Goal: Transaction & Acquisition: Obtain resource

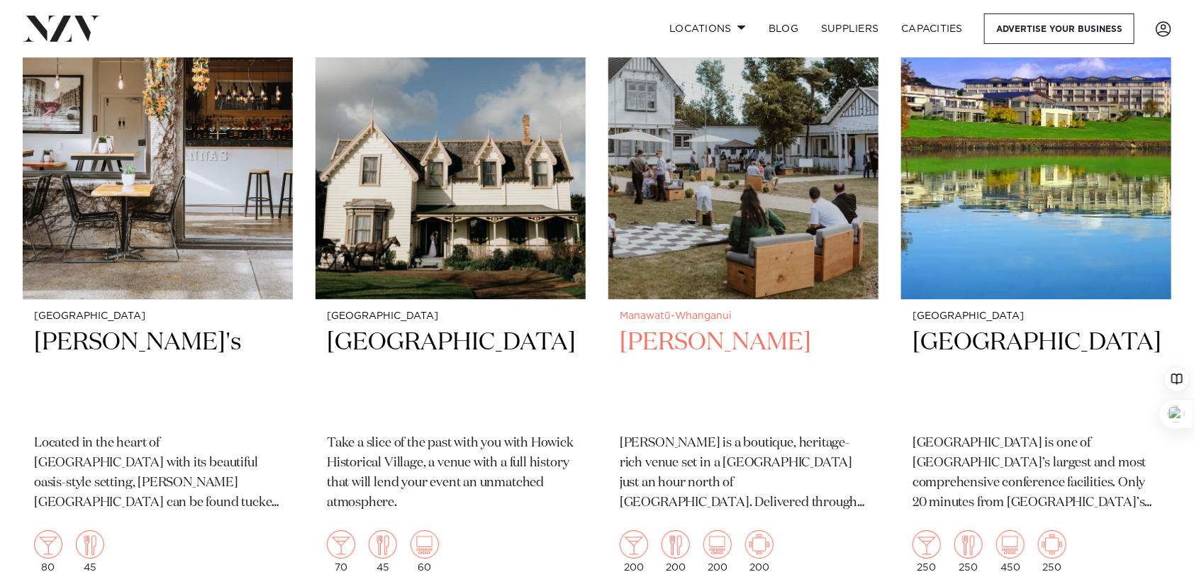
scroll to position [2481, 0]
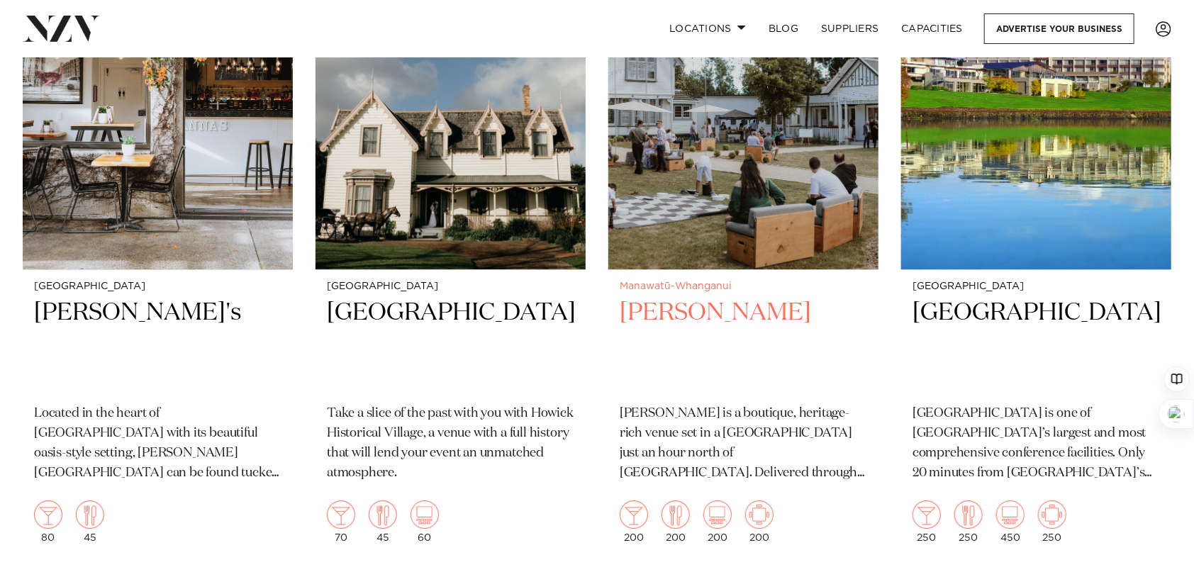
click at [659, 318] on h2 "Tatum" at bounding box center [743, 345] width 247 height 96
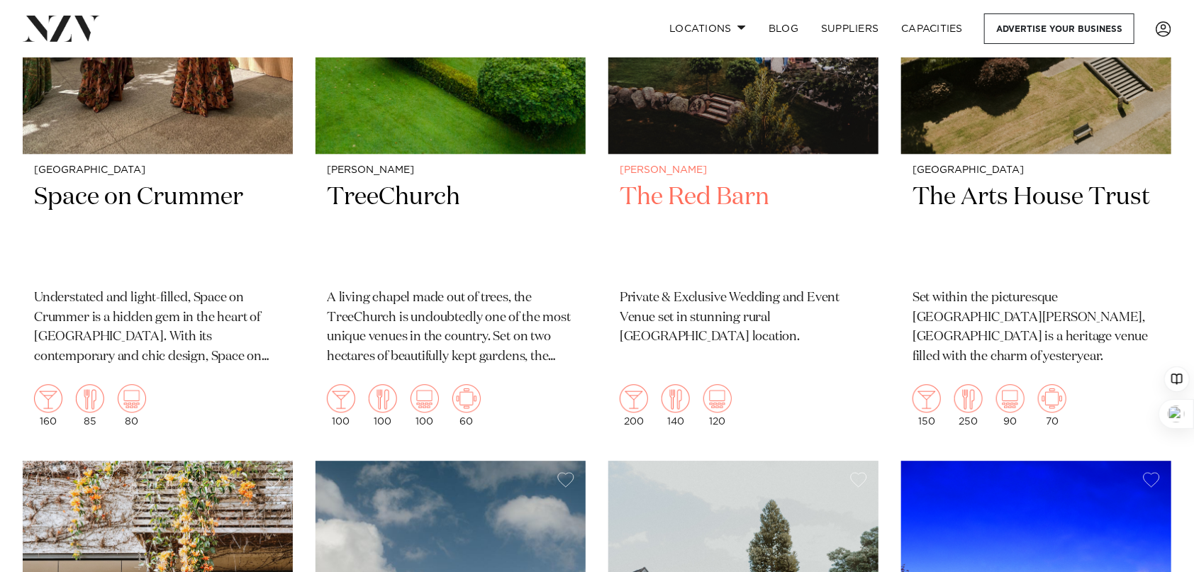
scroll to position [1877, 0]
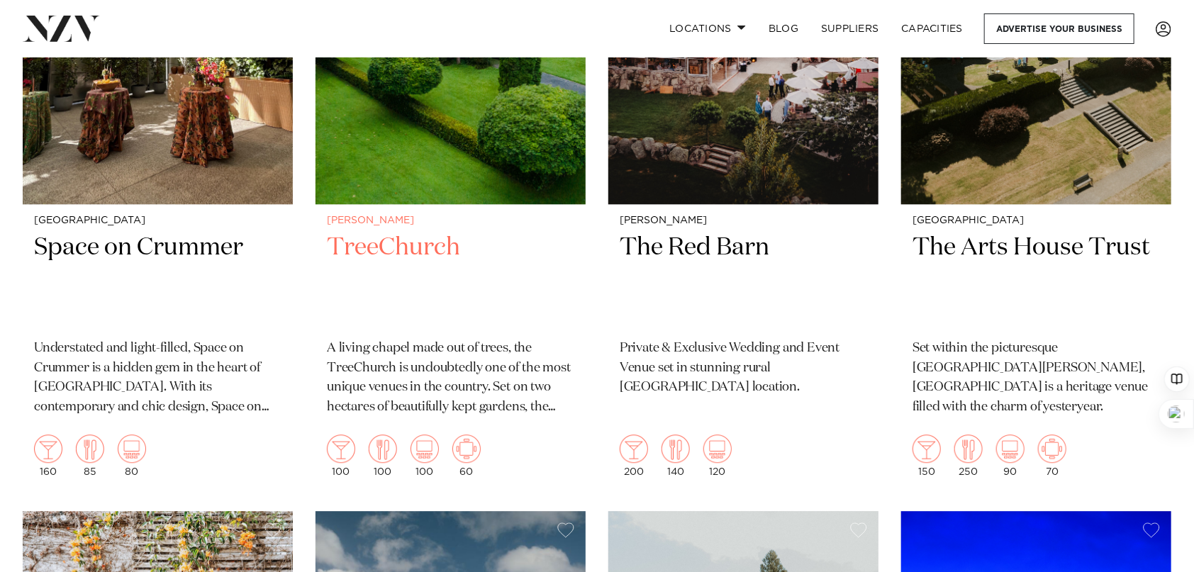
click at [415, 245] on h2 "TreeChurch" at bounding box center [450, 280] width 247 height 96
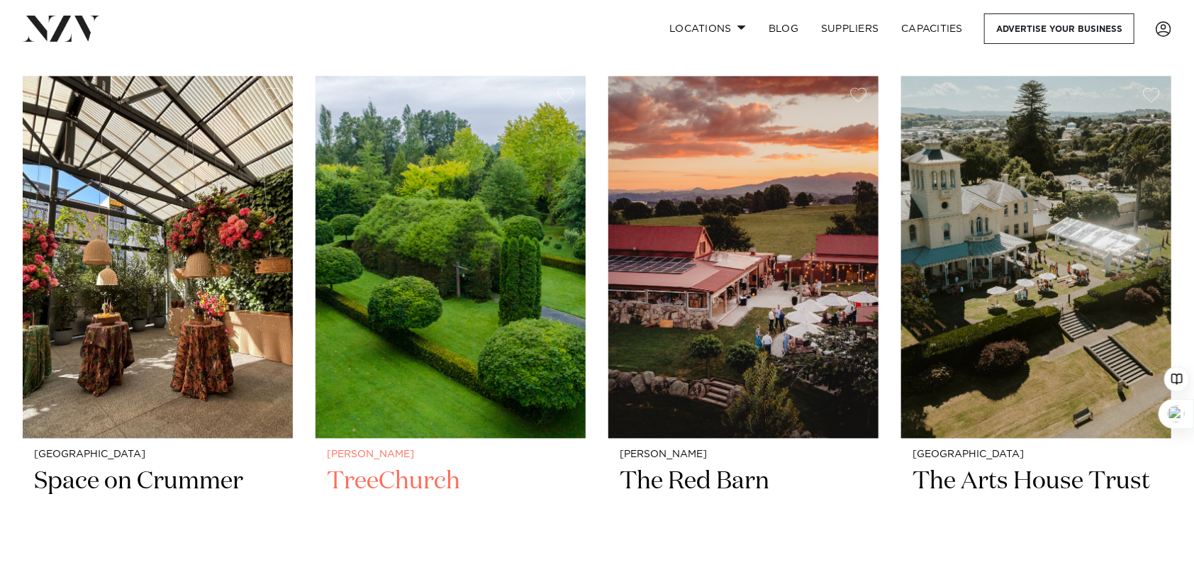
scroll to position [1631, 0]
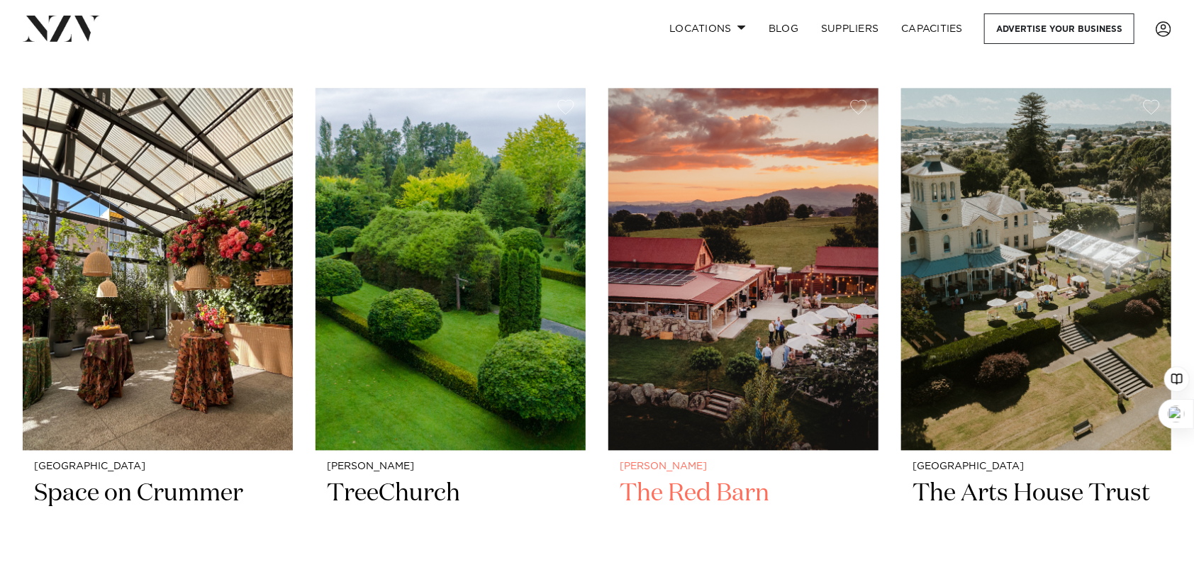
click at [692, 493] on h2 "The Red Barn" at bounding box center [743, 526] width 247 height 96
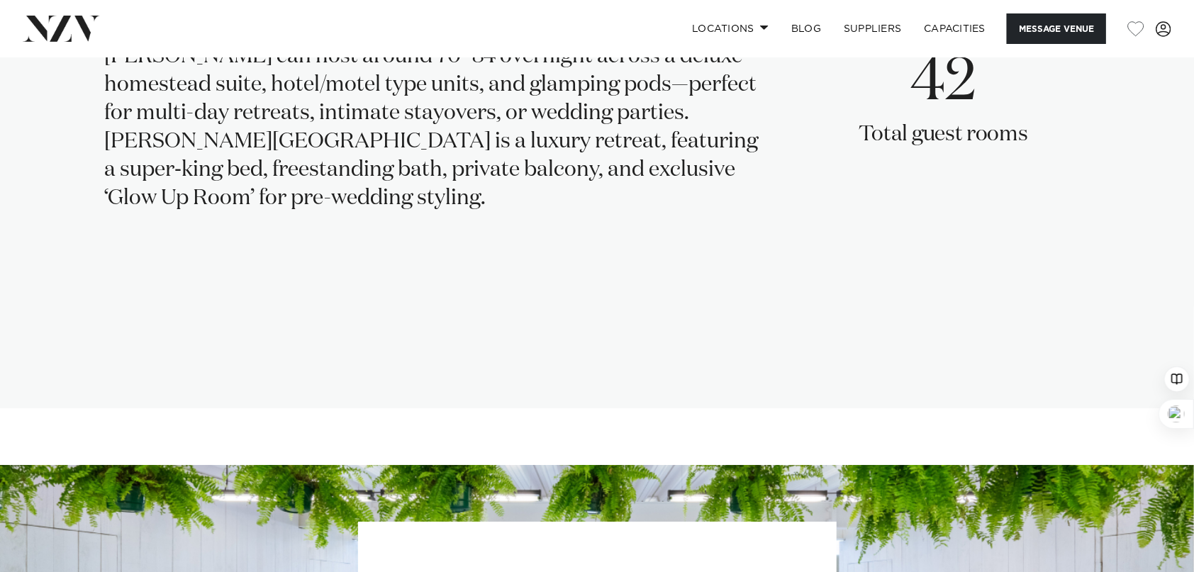
scroll to position [2363, 0]
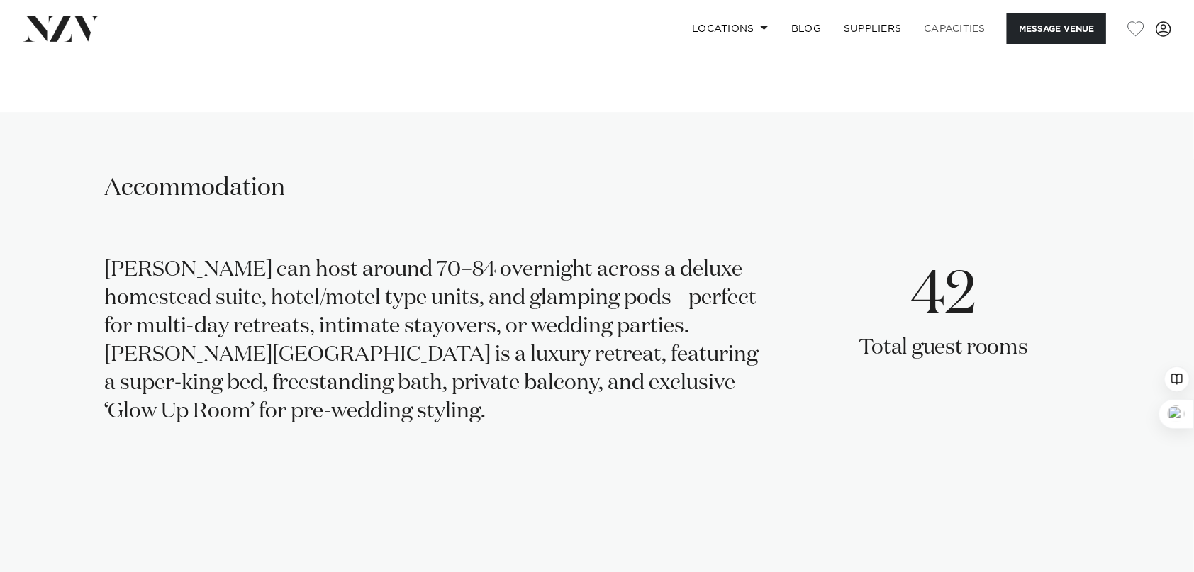
click at [962, 26] on link "Capacities" at bounding box center [955, 28] width 84 height 30
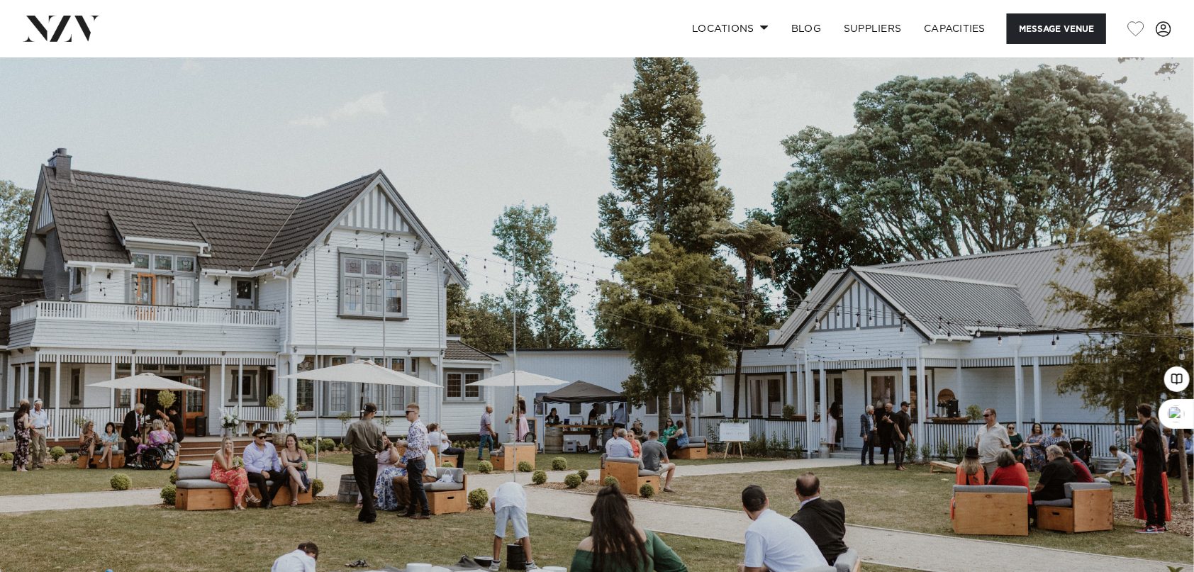
scroll to position [0, 0]
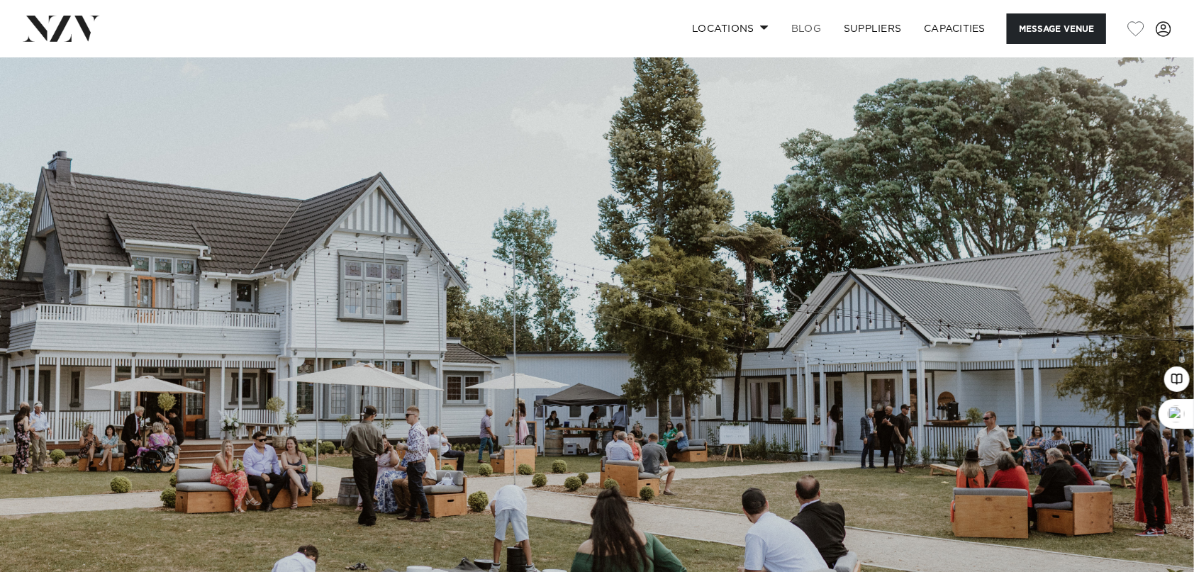
click at [802, 28] on link "BLOG" at bounding box center [806, 28] width 52 height 30
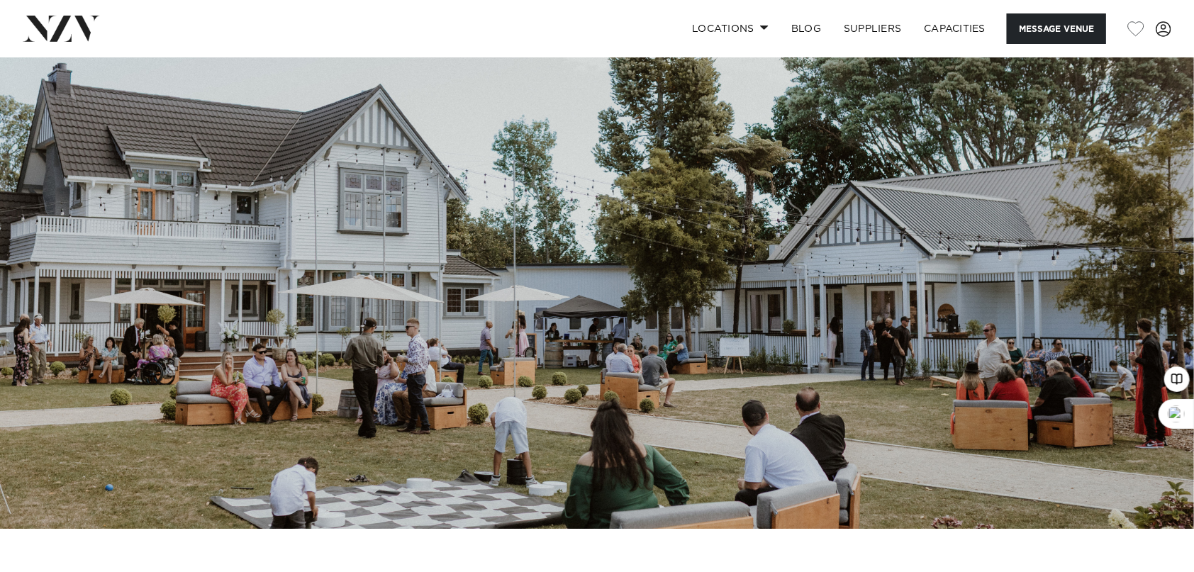
scroll to position [236, 0]
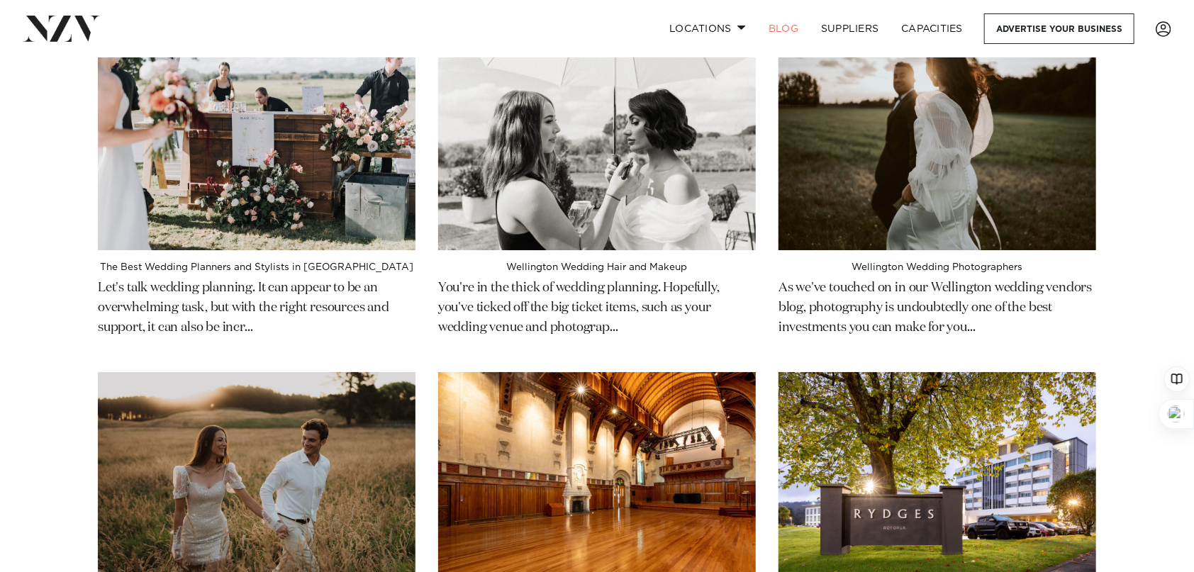
scroll to position [2481, 0]
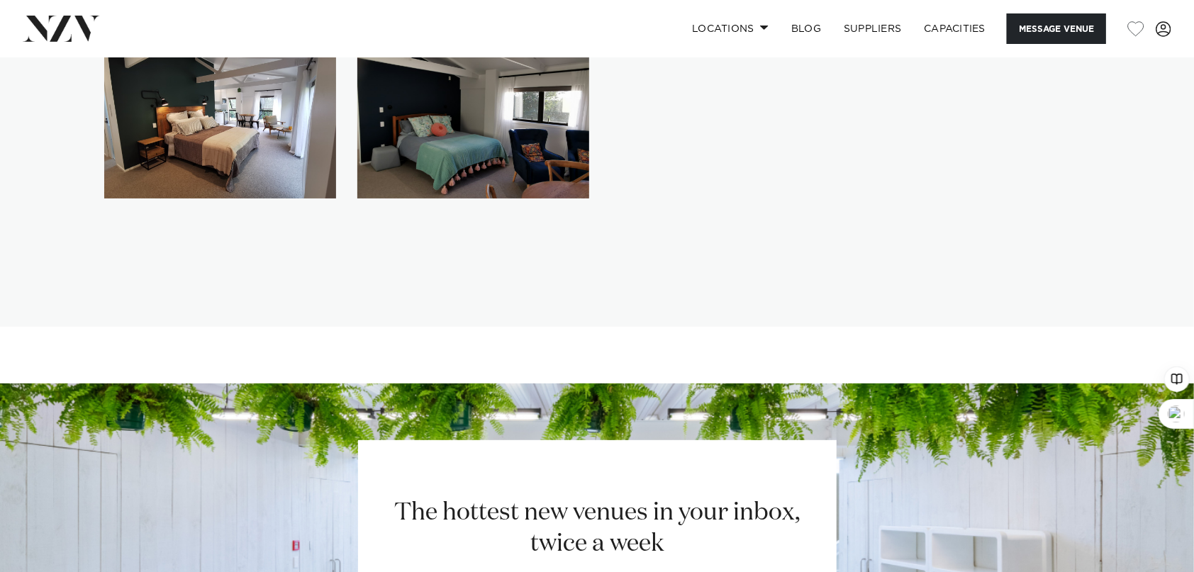
scroll to position [3426, 0]
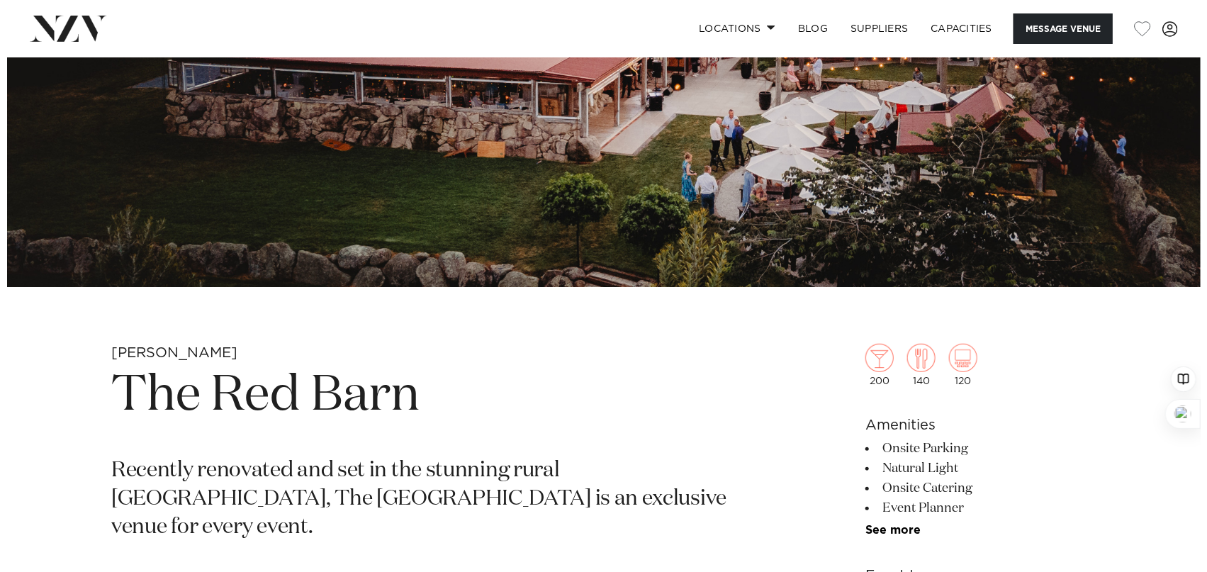
scroll to position [118, 0]
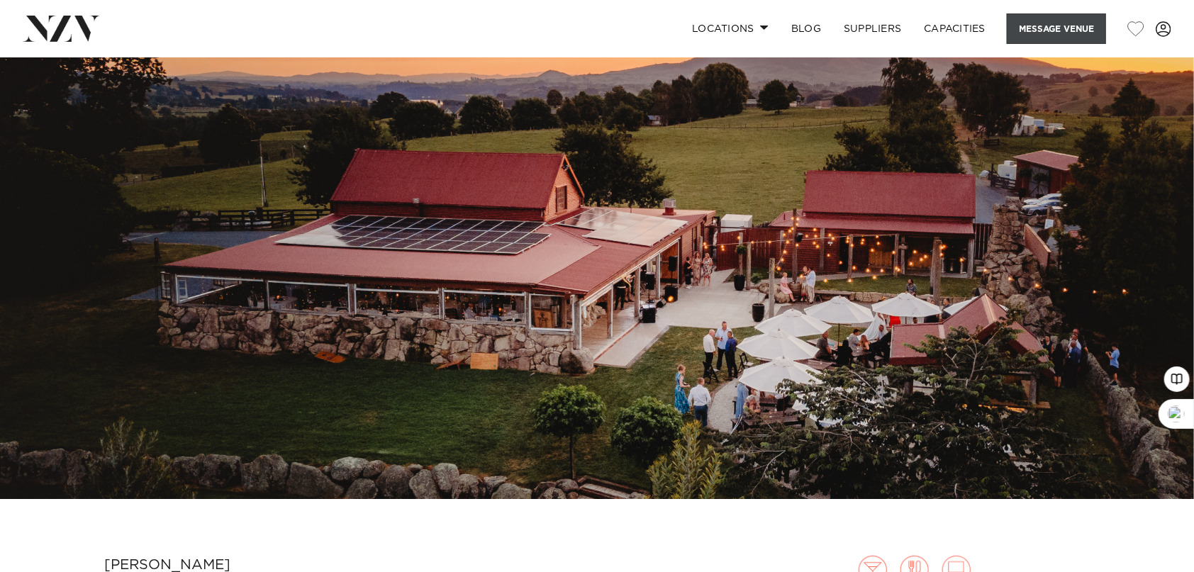
click at [1066, 25] on button "Message Venue" at bounding box center [1056, 28] width 99 height 30
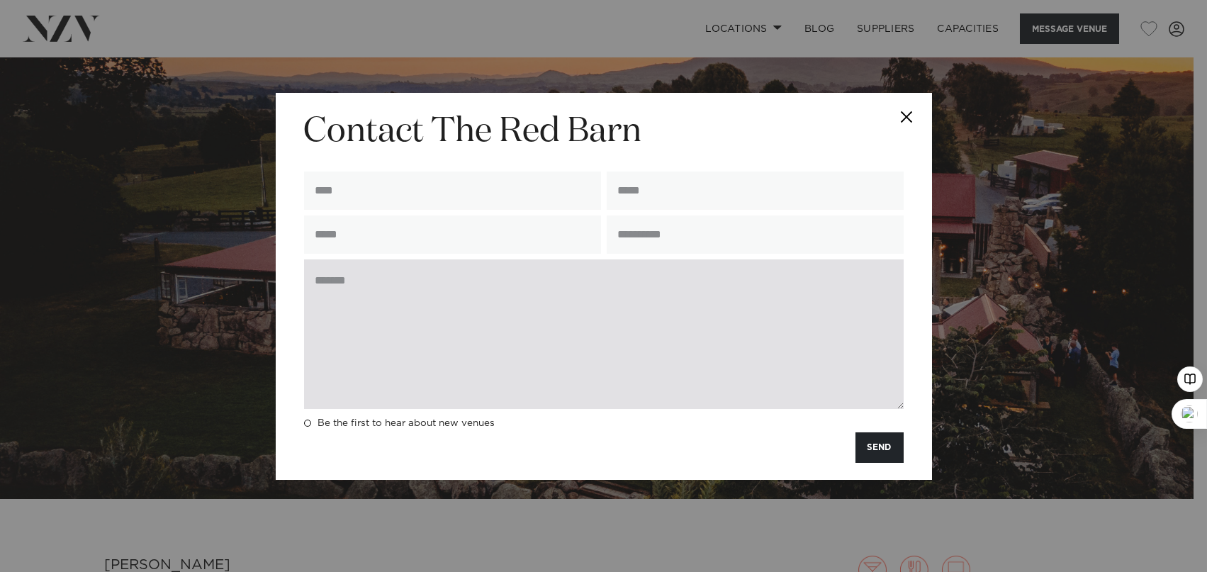
click at [378, 299] on textarea at bounding box center [604, 334] width 600 height 150
paste textarea "**********"
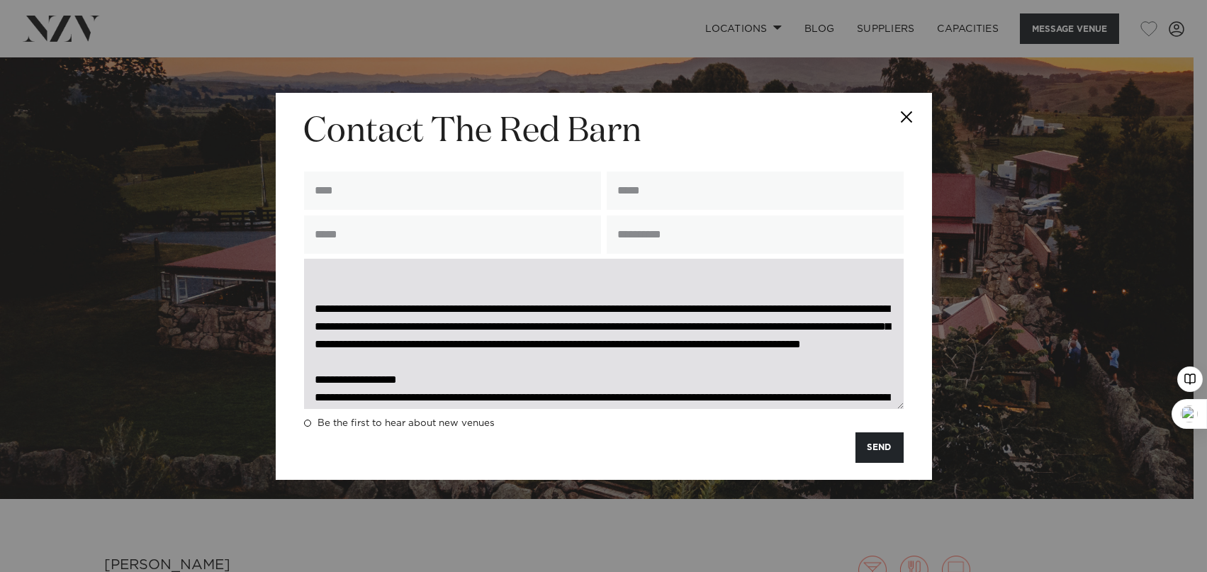
scroll to position [354, 0]
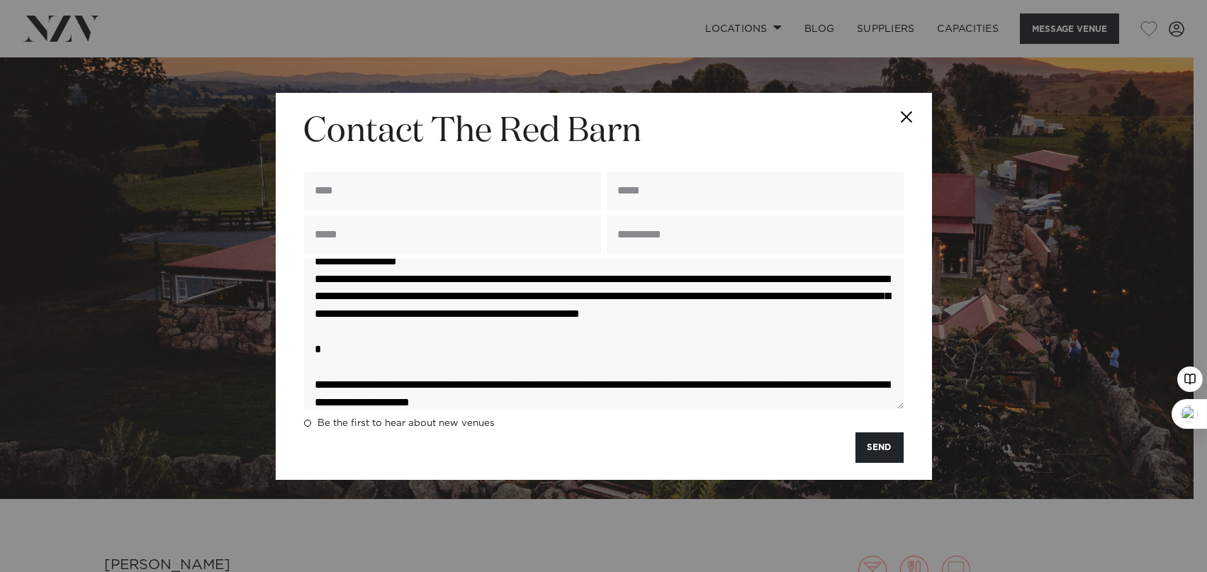
drag, startPoint x: 432, startPoint y: 317, endPoint x: 301, endPoint y: 309, distance: 131.4
click at [301, 309] on div at bounding box center [603, 336] width 605 height 155
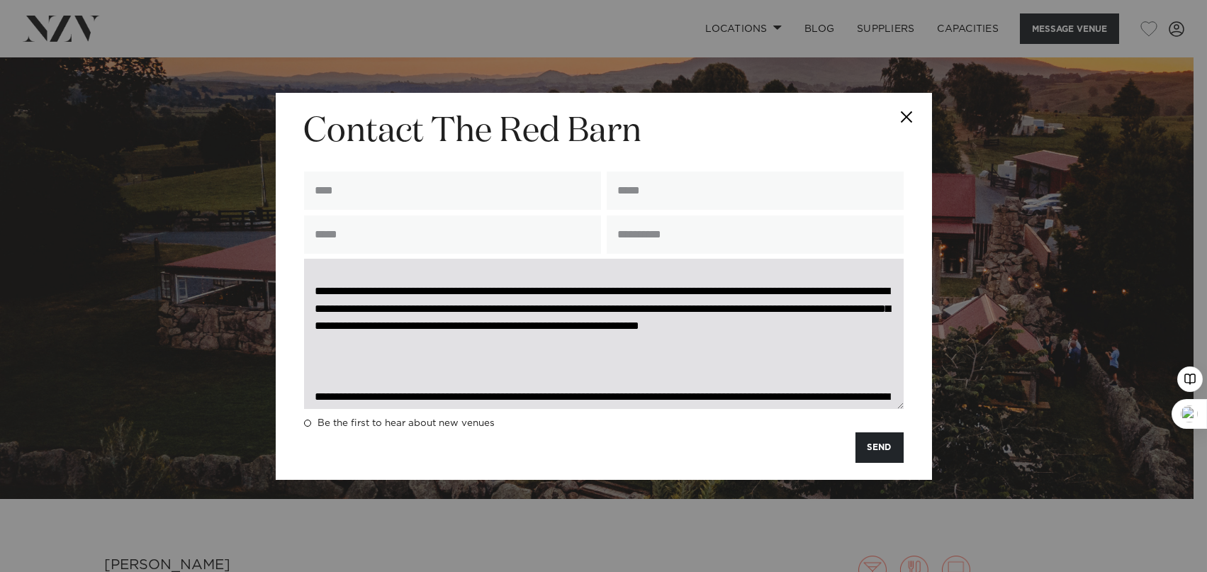
scroll to position [0, 0]
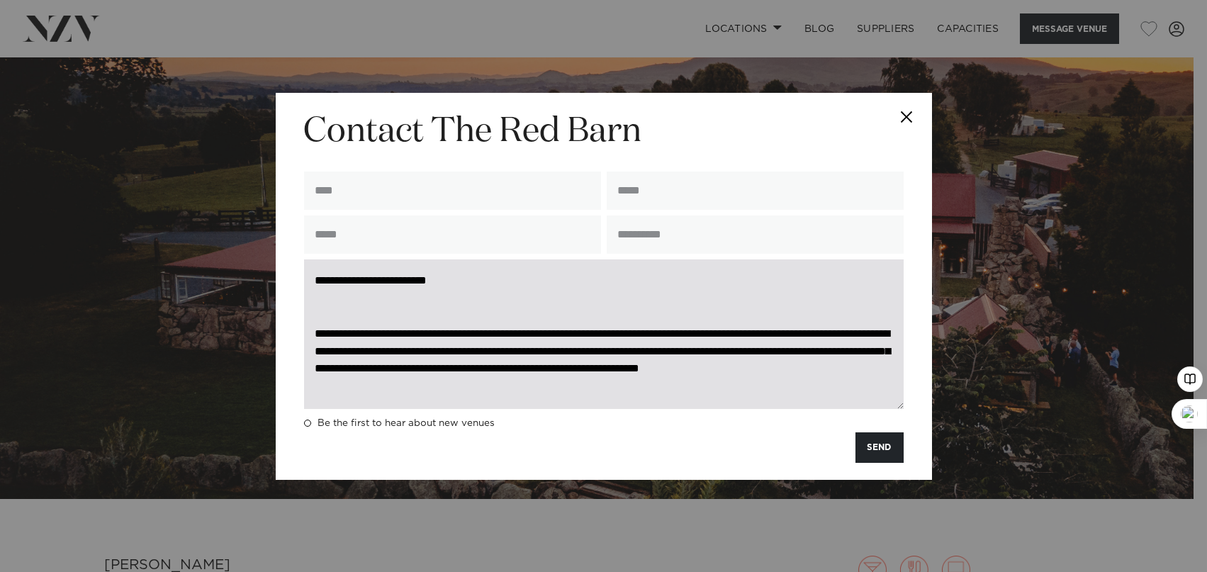
drag, startPoint x: 332, startPoint y: 282, endPoint x: 466, endPoint y: 289, distance: 134.9
click at [466, 289] on textarea at bounding box center [604, 334] width 600 height 150
click at [347, 311] on textarea at bounding box center [604, 334] width 600 height 150
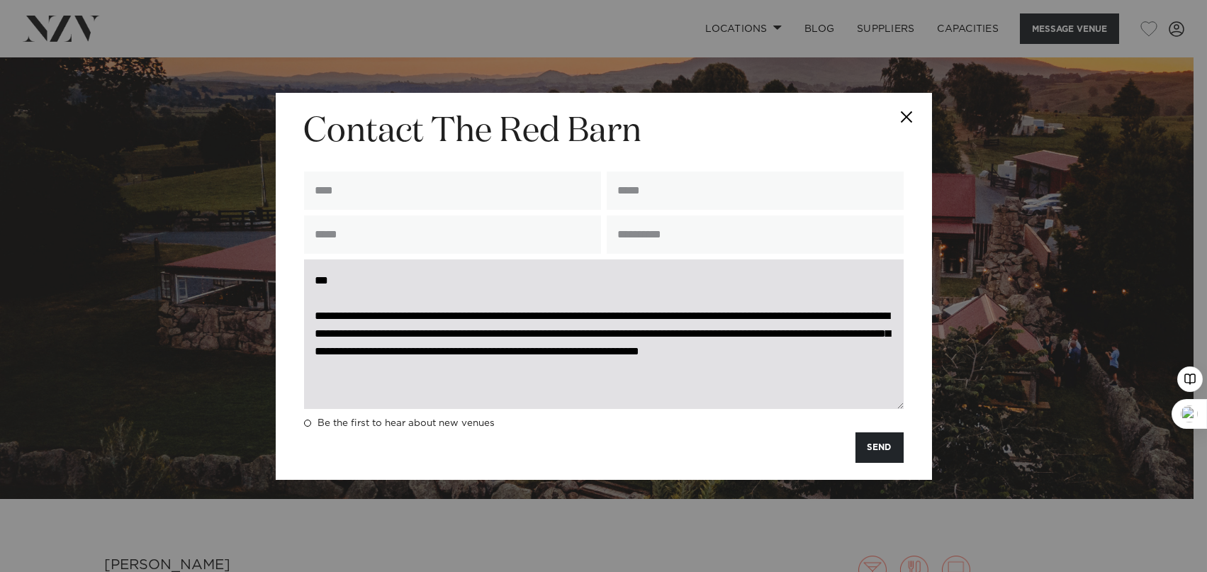
drag, startPoint x: 556, startPoint y: 317, endPoint x: 501, endPoint y: 336, distance: 57.8
click at [501, 336] on textarea at bounding box center [604, 334] width 600 height 150
click at [555, 320] on textarea at bounding box center [604, 334] width 600 height 150
click at [564, 316] on textarea at bounding box center [604, 334] width 600 height 150
drag, startPoint x: 556, startPoint y: 317, endPoint x: 800, endPoint y: 325, distance: 243.3
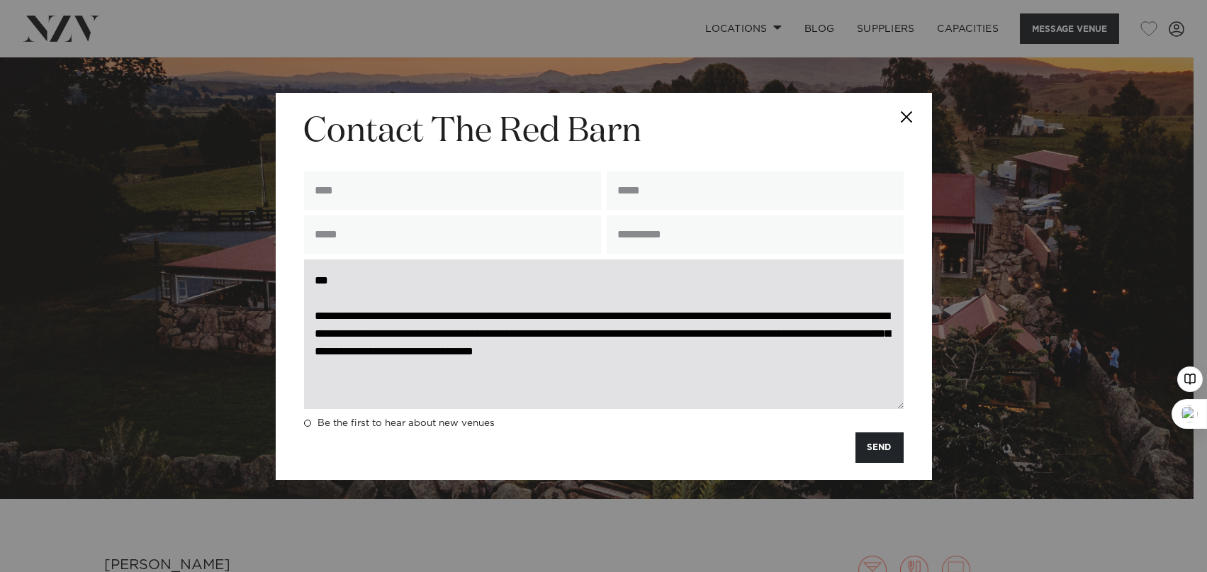
click at [800, 325] on textarea at bounding box center [604, 334] width 600 height 150
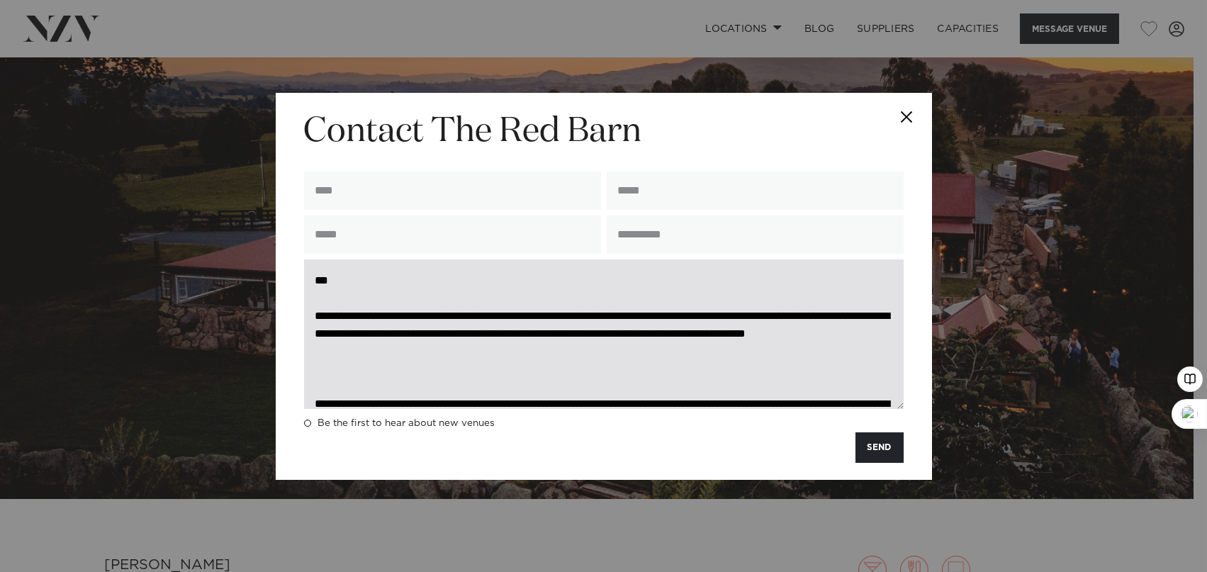
click at [560, 352] on textarea at bounding box center [604, 334] width 600 height 150
click at [344, 377] on textarea at bounding box center [604, 334] width 600 height 150
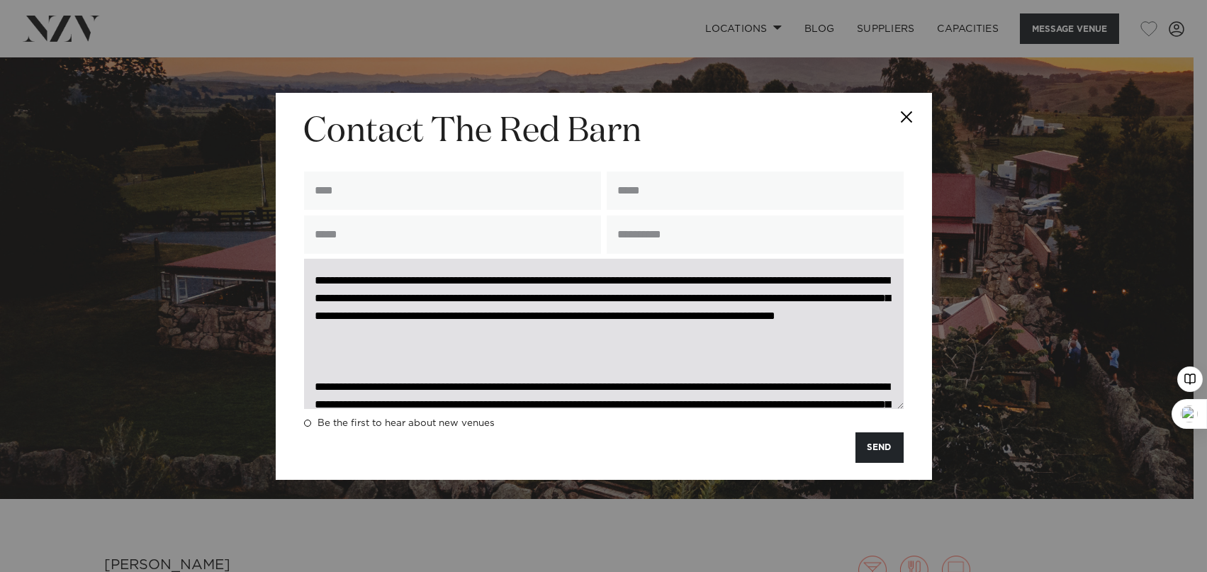
scroll to position [118, 0]
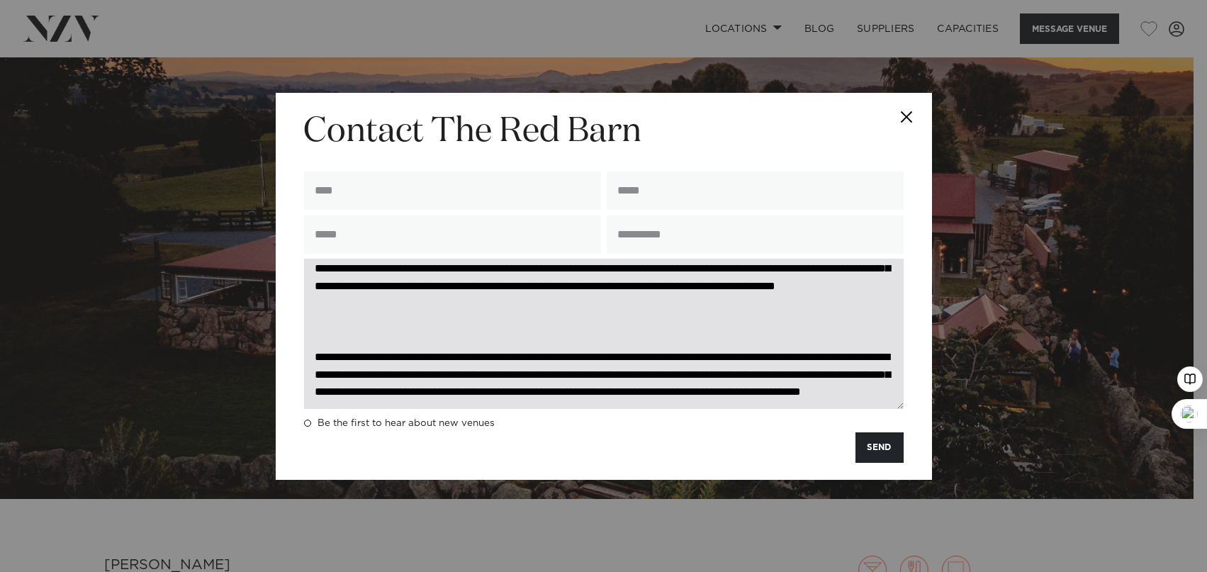
click at [448, 269] on textarea at bounding box center [604, 334] width 600 height 150
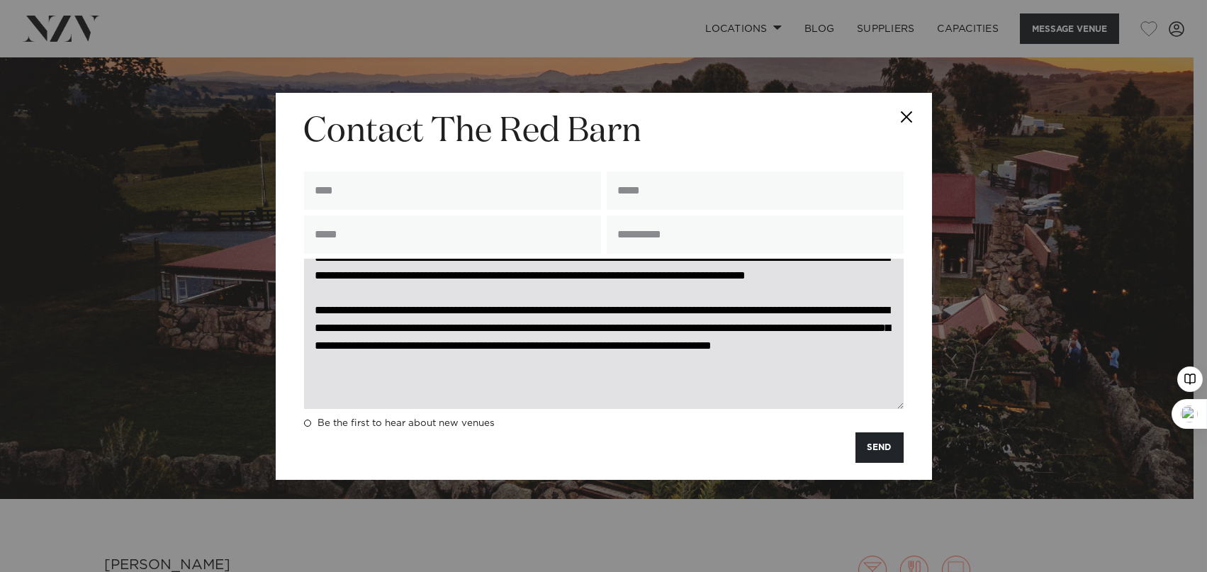
scroll to position [55, 0]
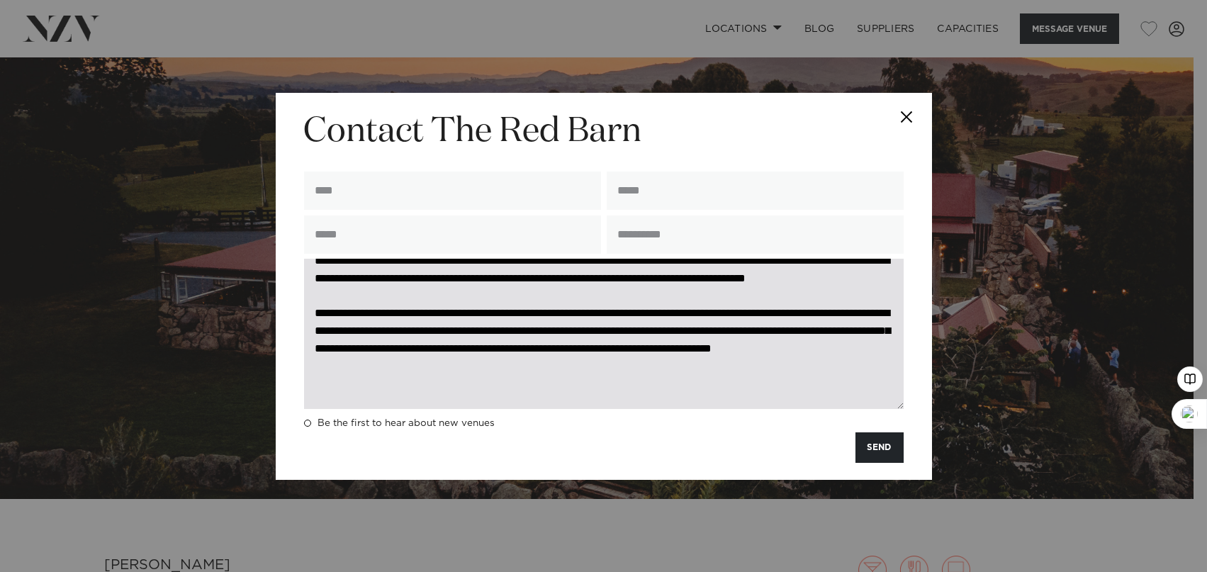
drag, startPoint x: 714, startPoint y: 269, endPoint x: 796, endPoint y: 334, distance: 105.0
click at [796, 334] on textarea at bounding box center [604, 334] width 600 height 150
drag, startPoint x: 345, startPoint y: 367, endPoint x: 453, endPoint y: 367, distance: 108.5
click at [453, 367] on textarea at bounding box center [604, 334] width 600 height 150
click at [808, 350] on textarea at bounding box center [604, 334] width 600 height 150
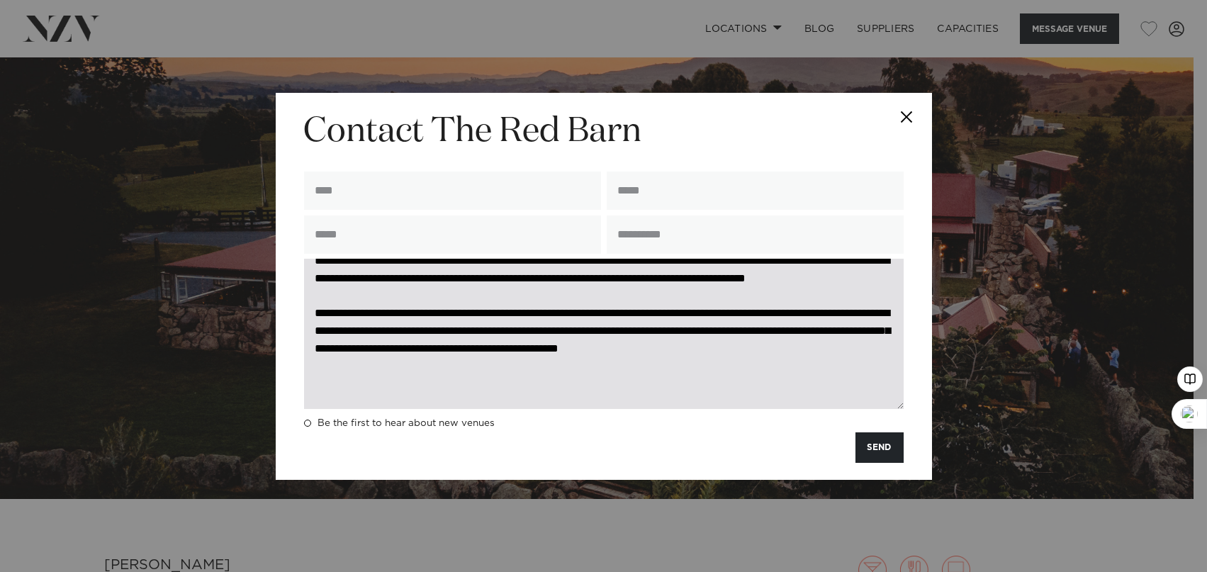
click at [712, 367] on textarea at bounding box center [604, 334] width 600 height 150
click at [688, 368] on textarea at bounding box center [604, 334] width 600 height 150
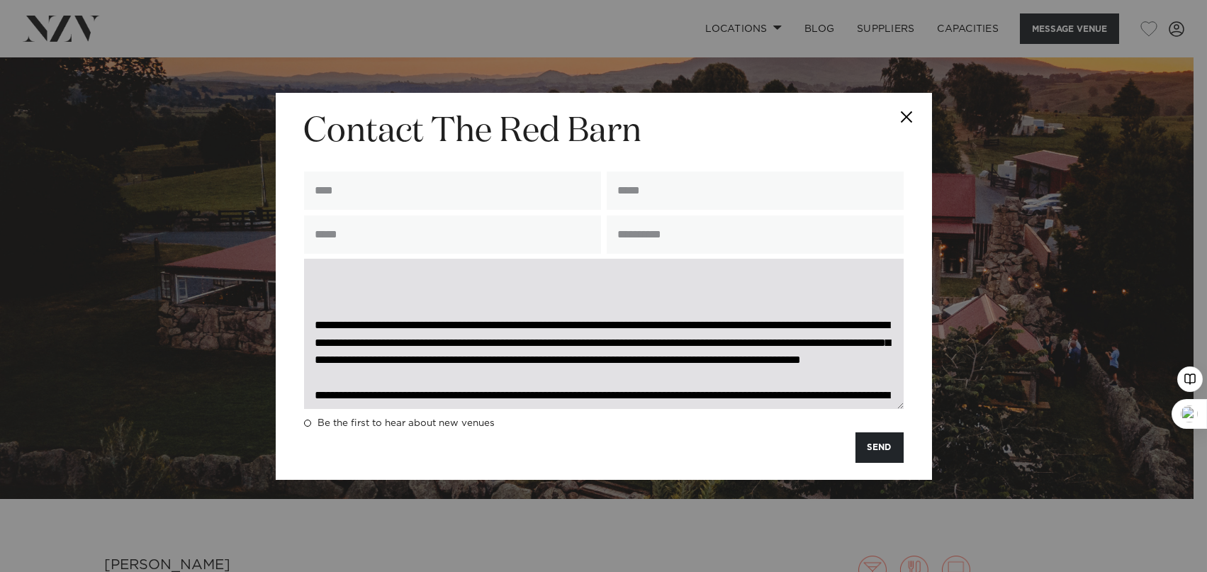
scroll to position [173, 0]
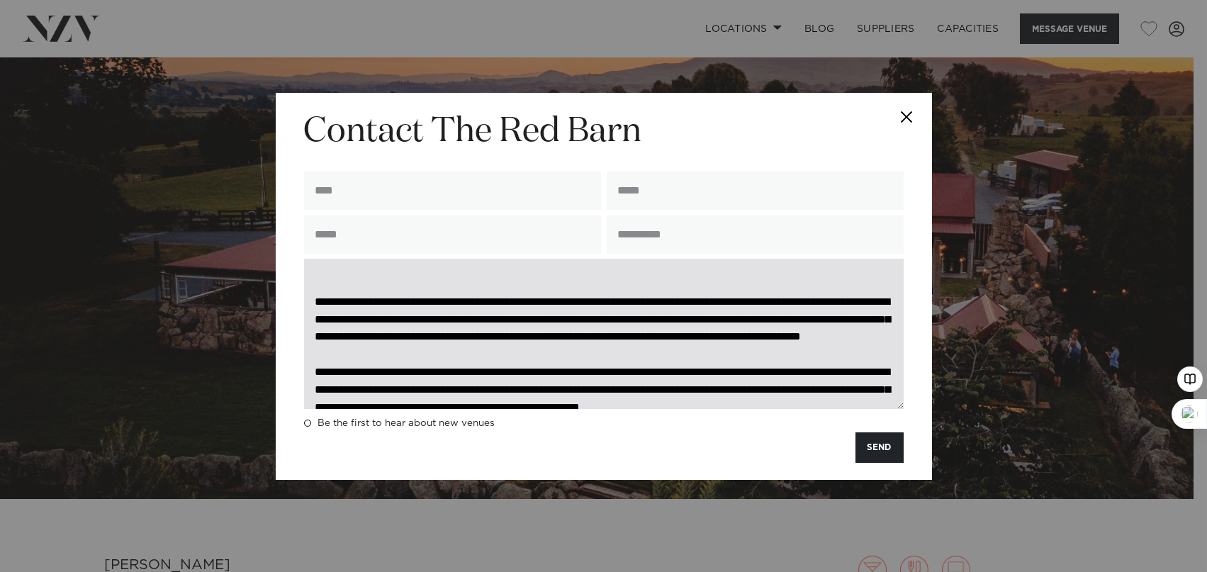
click at [318, 295] on textarea at bounding box center [604, 334] width 600 height 150
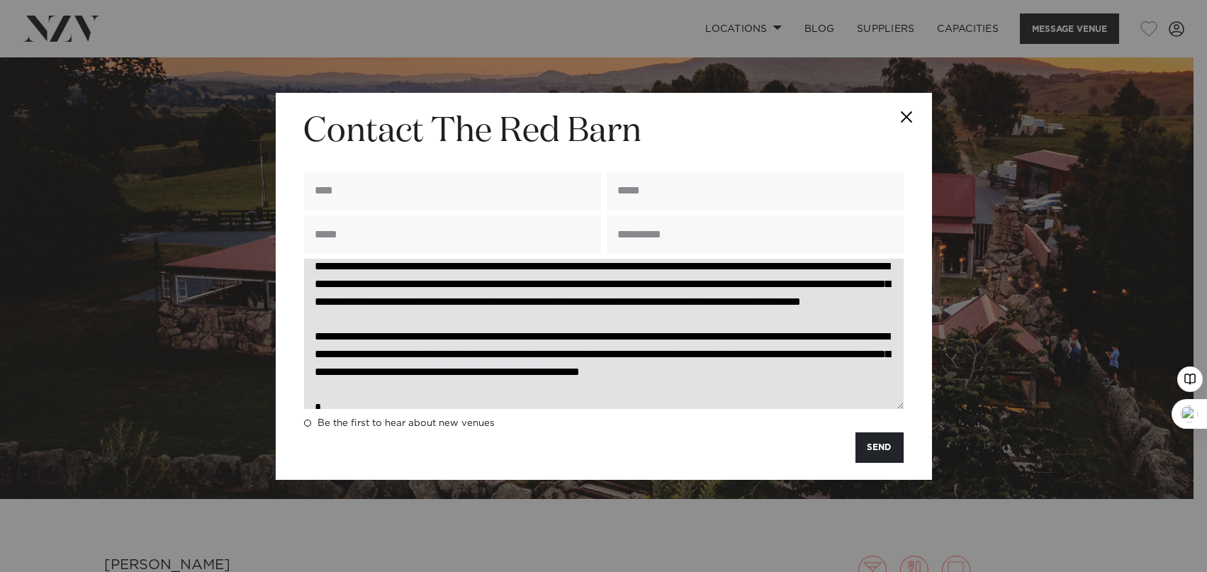
click at [526, 352] on textarea at bounding box center [604, 334] width 600 height 150
drag, startPoint x: 589, startPoint y: 356, endPoint x: 594, endPoint y: 371, distance: 16.4
click at [594, 371] on textarea at bounding box center [604, 334] width 600 height 150
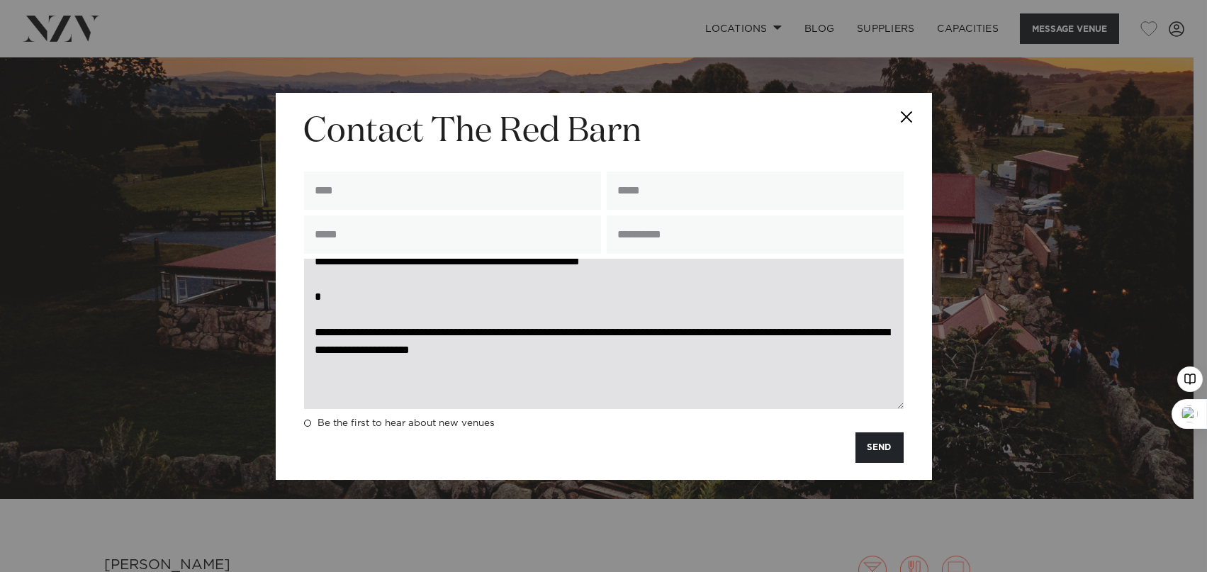
scroll to position [291, 0]
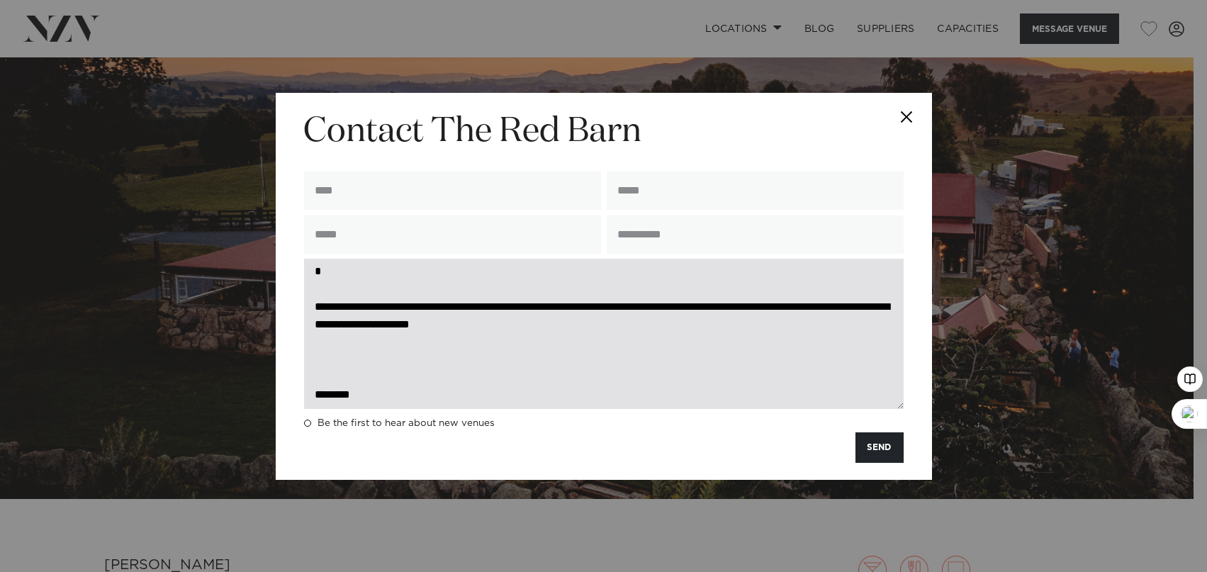
click at [367, 291] on textarea at bounding box center [604, 334] width 600 height 150
click at [330, 337] on textarea at bounding box center [604, 334] width 600 height 150
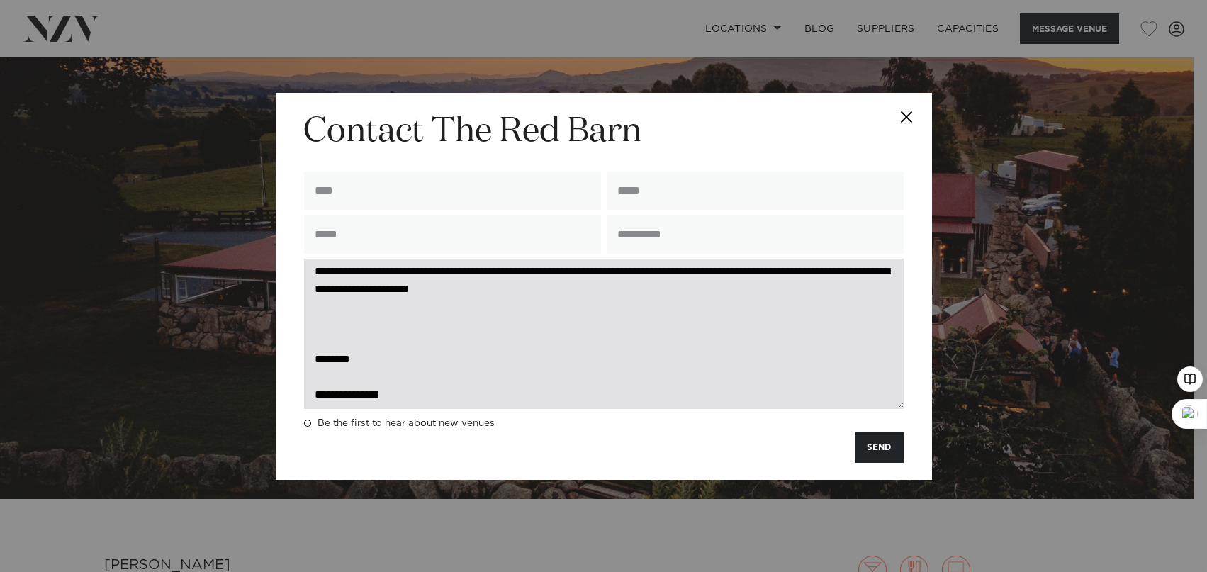
click at [643, 356] on textarea at bounding box center [604, 334] width 600 height 150
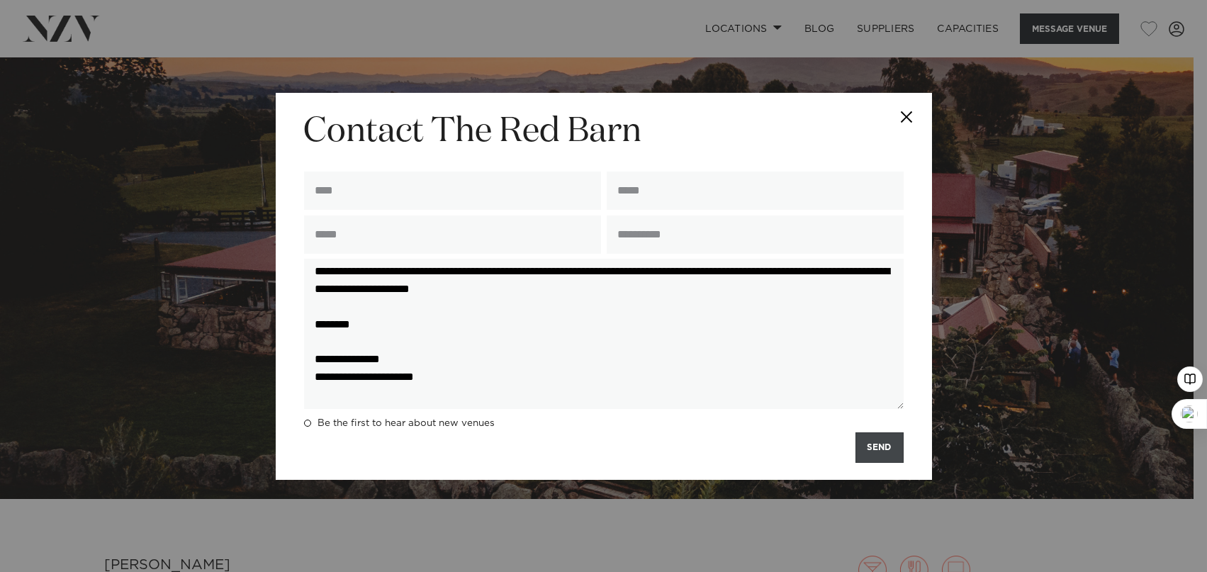
type textarea "**********"
click at [893, 445] on button "SEND" at bounding box center [880, 447] width 48 height 30
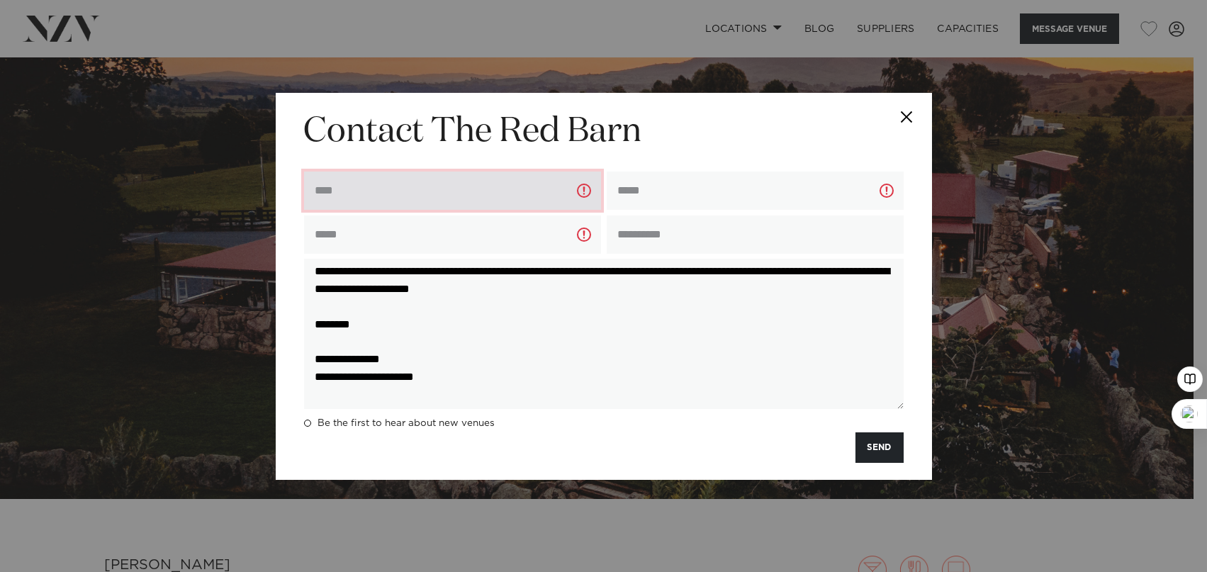
click at [447, 188] on input "text" at bounding box center [452, 191] width 297 height 38
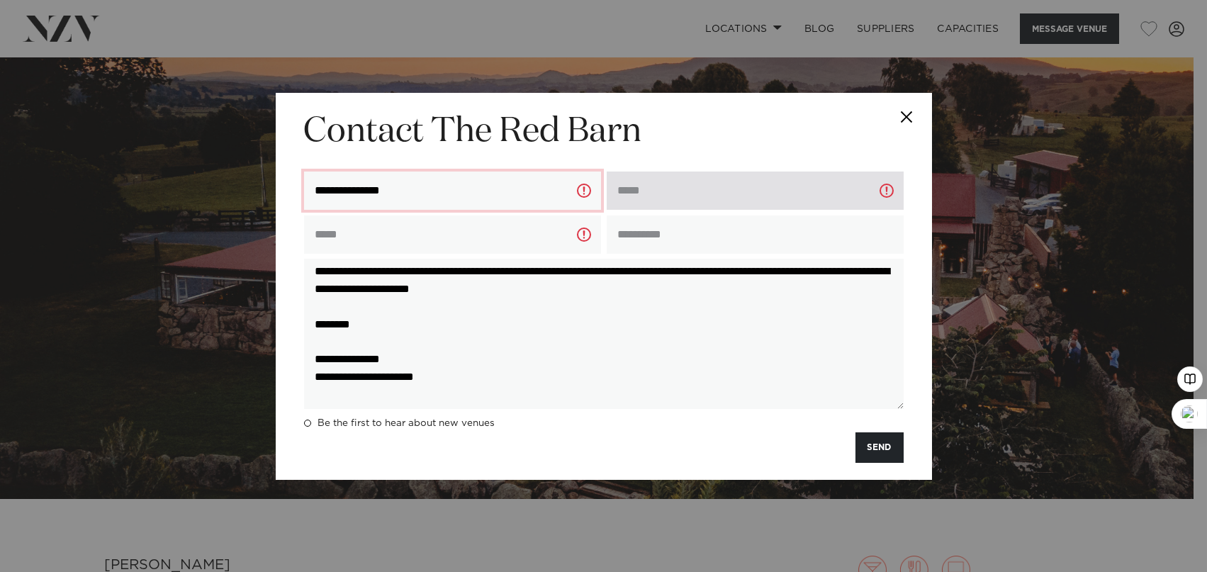
type input "**********"
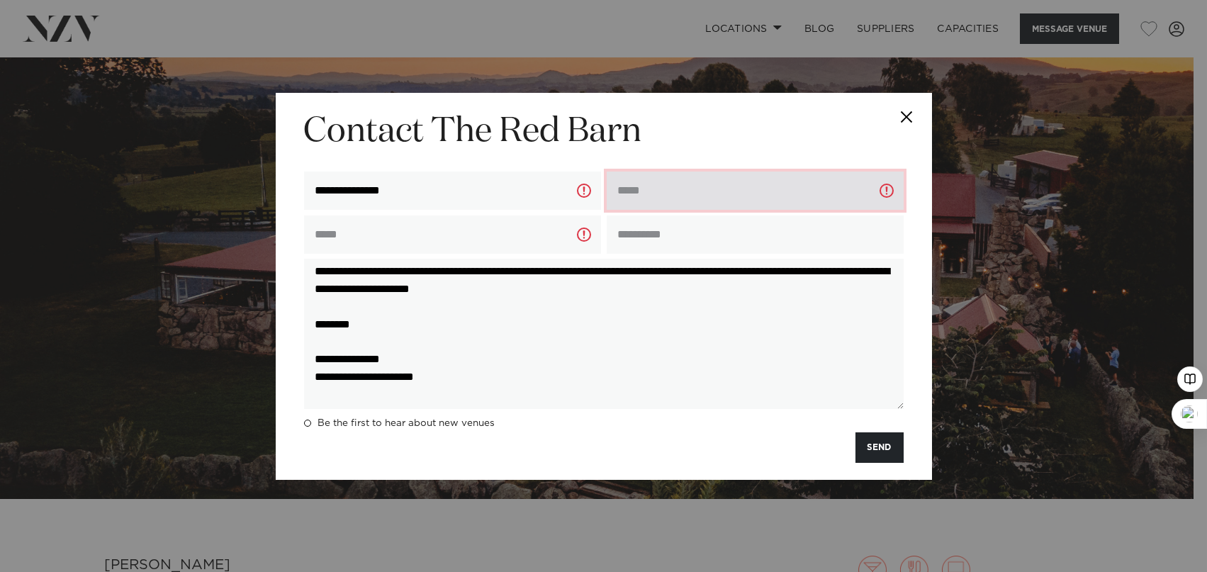
click at [729, 189] on input "email" at bounding box center [755, 191] width 297 height 38
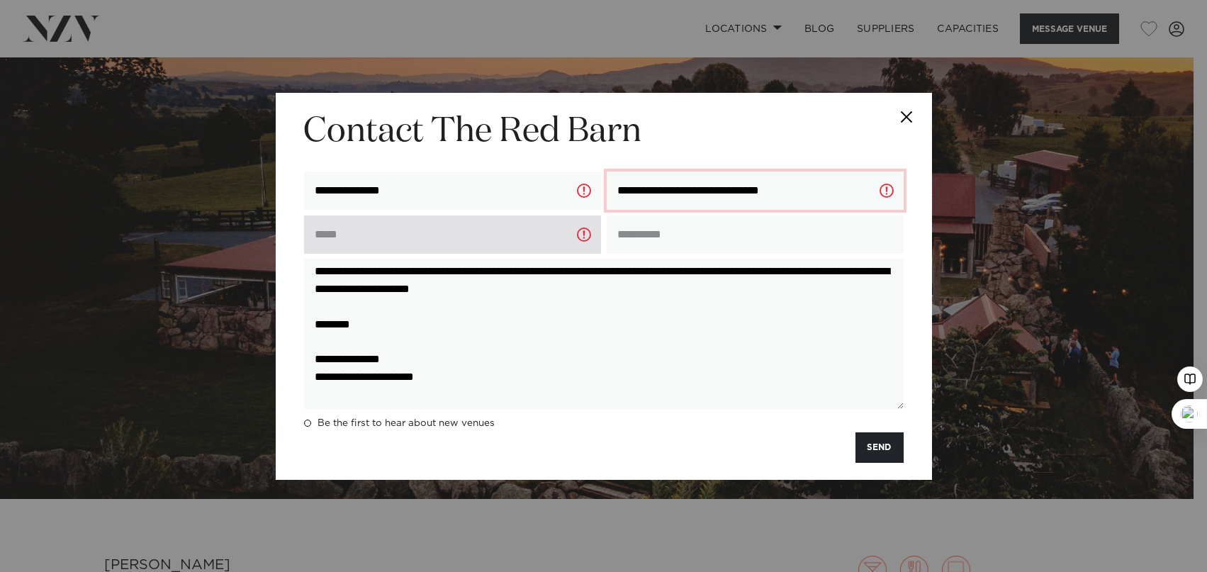
type input "**********"
click at [443, 242] on input "text" at bounding box center [452, 235] width 297 height 38
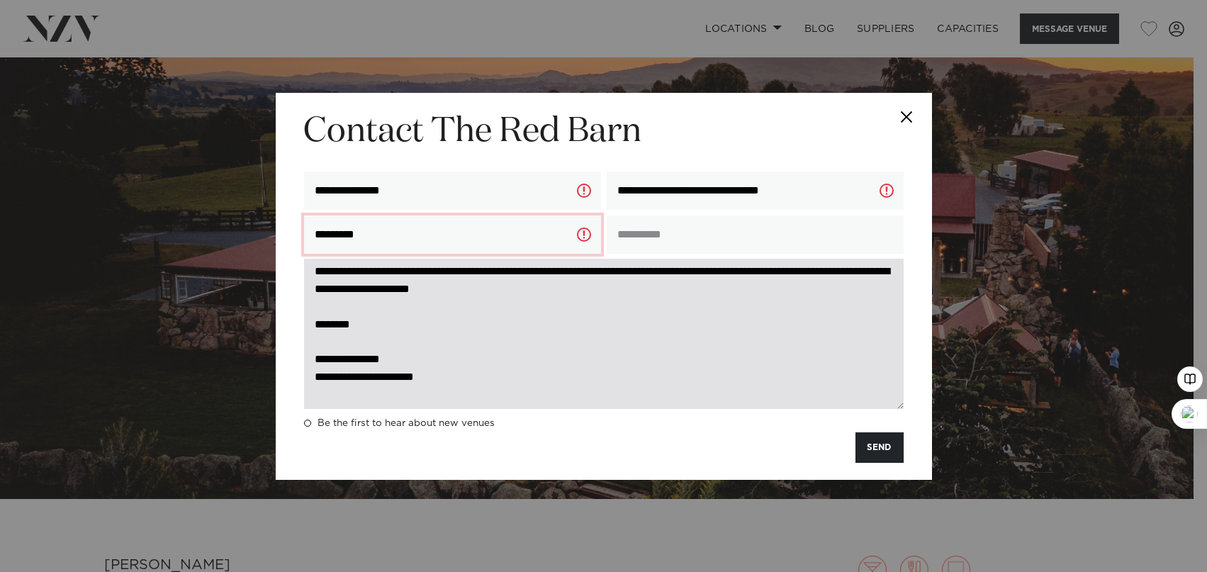
type input "*********"
click at [559, 402] on textarea at bounding box center [604, 334] width 600 height 150
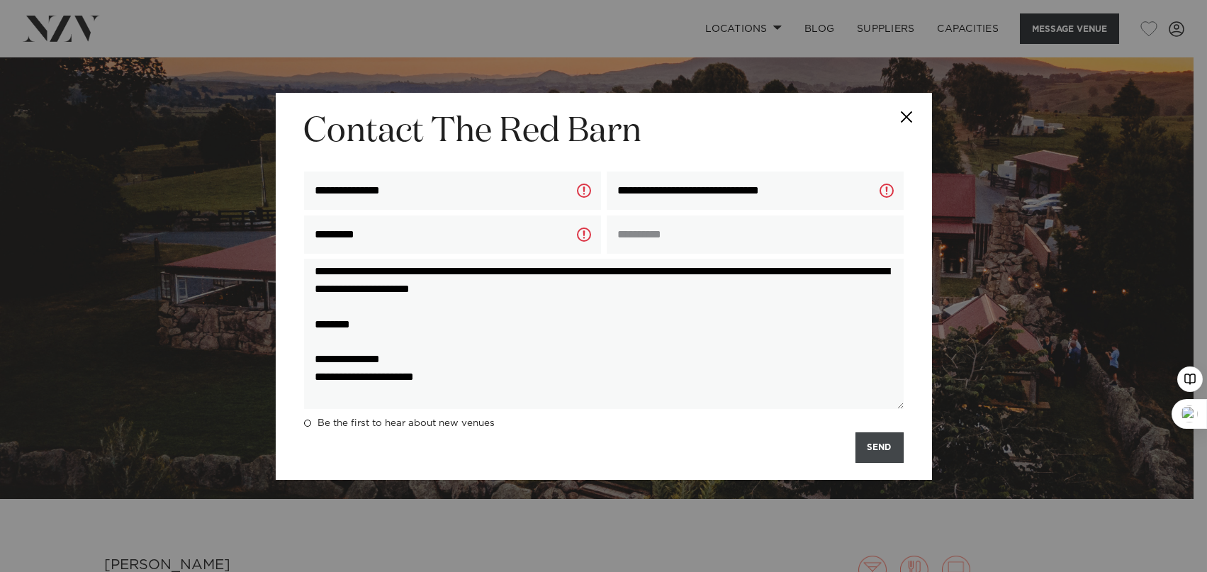
click at [873, 452] on button "SEND" at bounding box center [880, 447] width 48 height 30
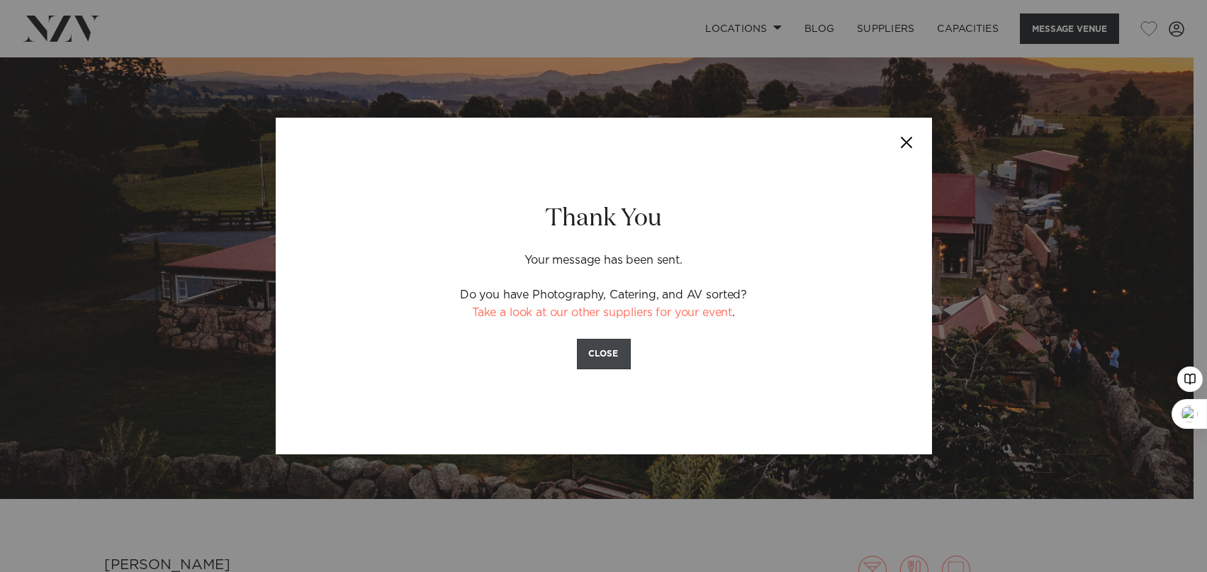
click at [592, 354] on button "CLOSE" at bounding box center [604, 354] width 54 height 30
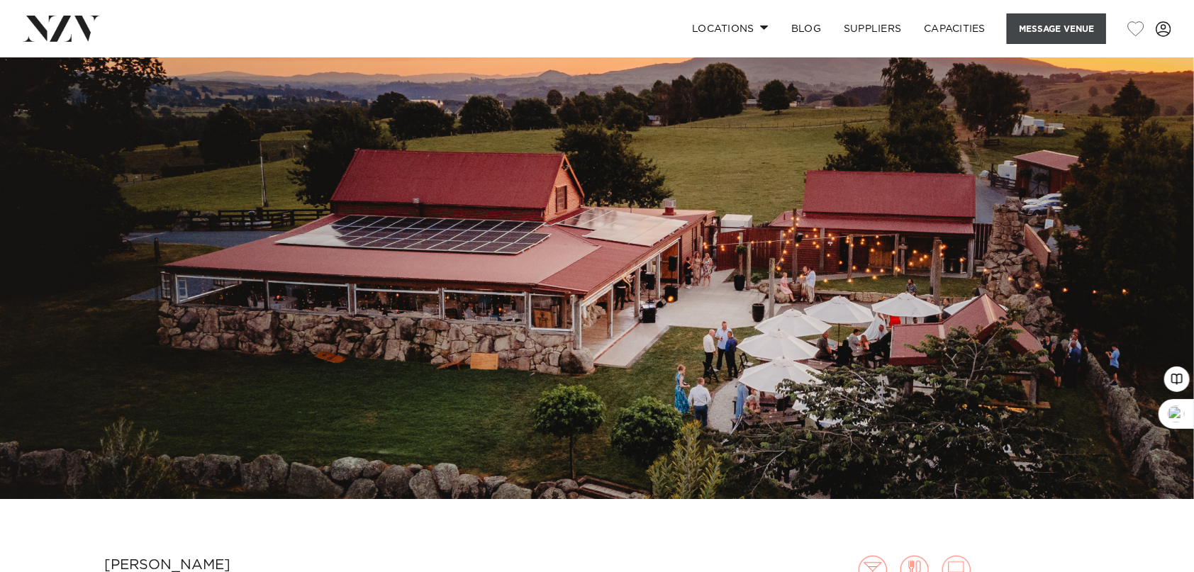
click at [1080, 26] on button "Message Venue" at bounding box center [1056, 28] width 99 height 30
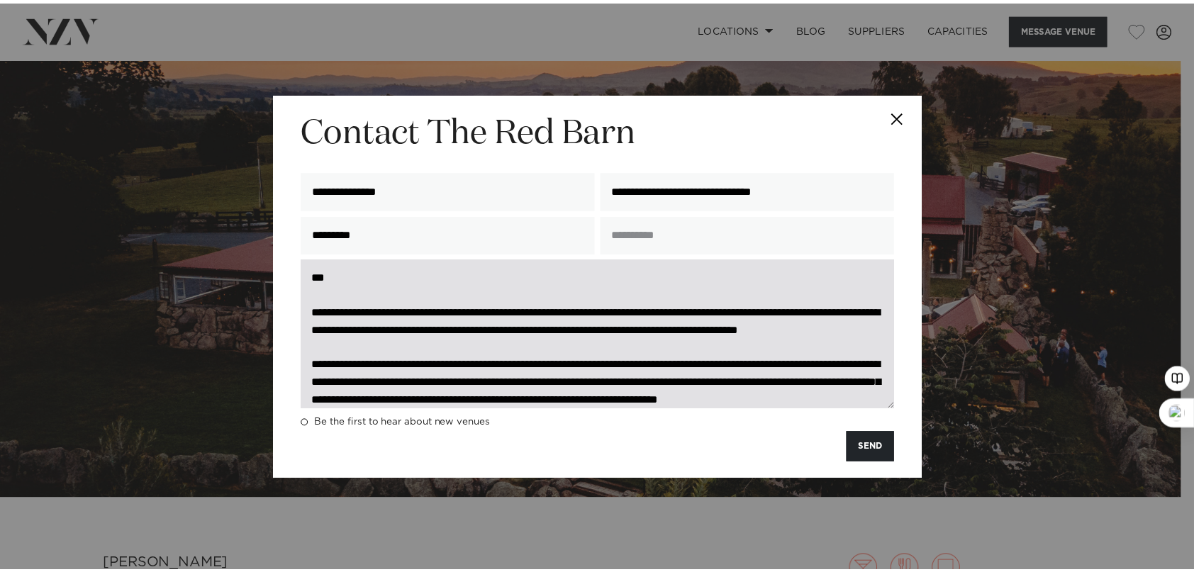
scroll to position [0, 0]
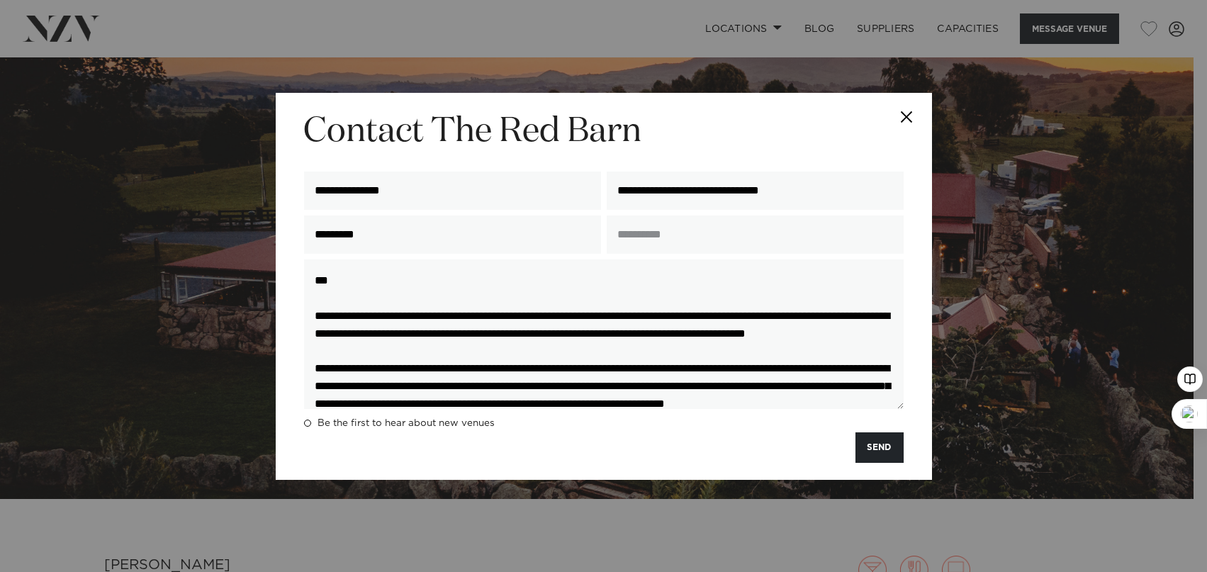
click at [907, 113] on button "Close" at bounding box center [908, 118] width 50 height 50
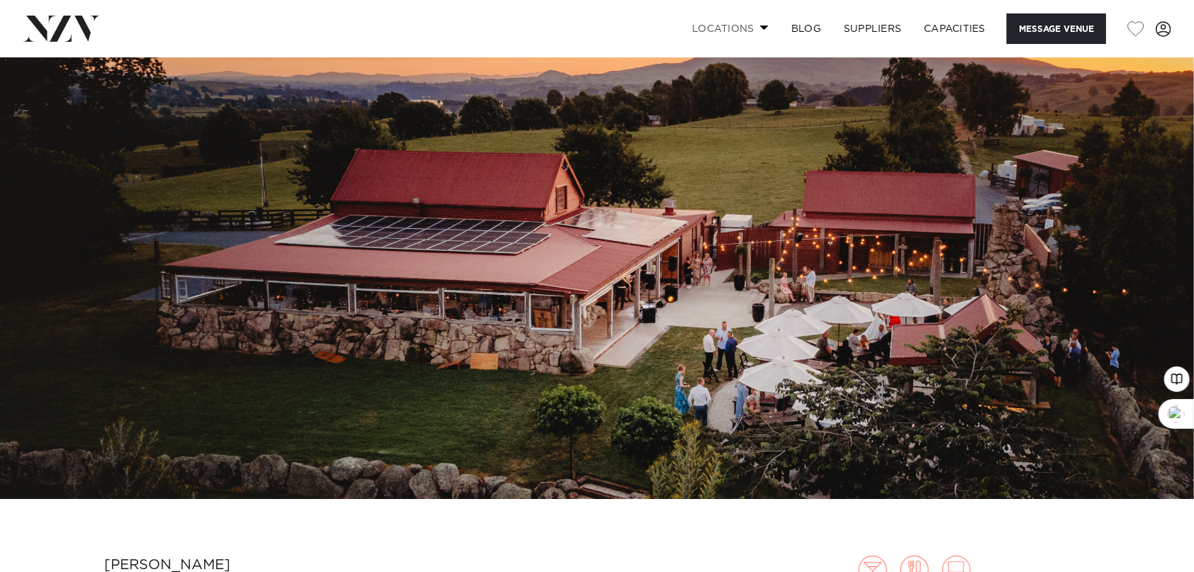
click at [727, 26] on link "Locations" at bounding box center [730, 28] width 99 height 30
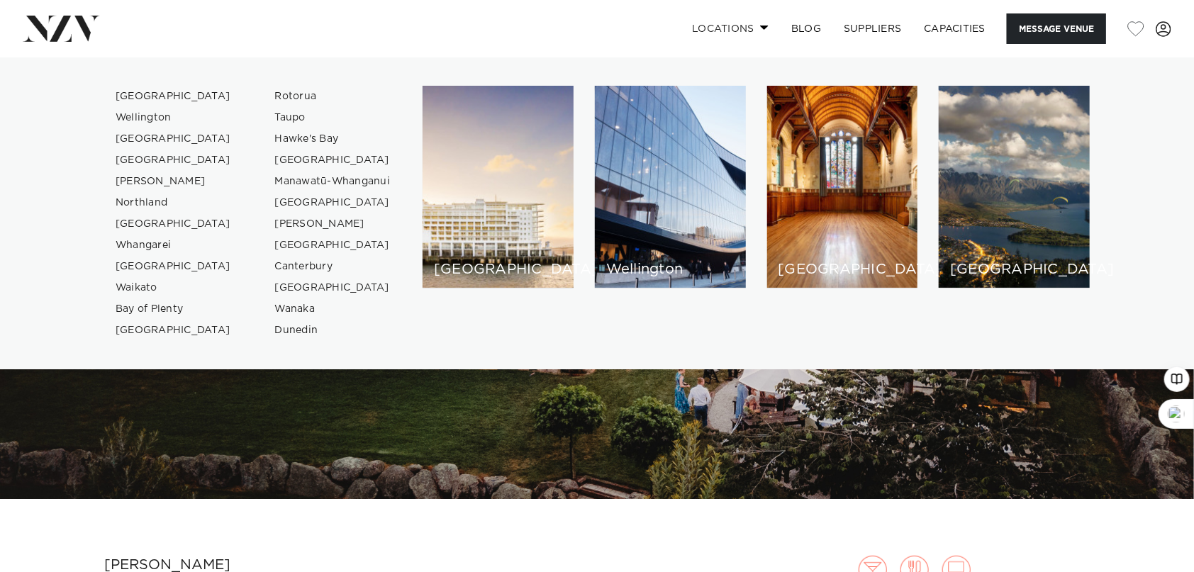
click at [727, 26] on link "Locations" at bounding box center [730, 28] width 99 height 30
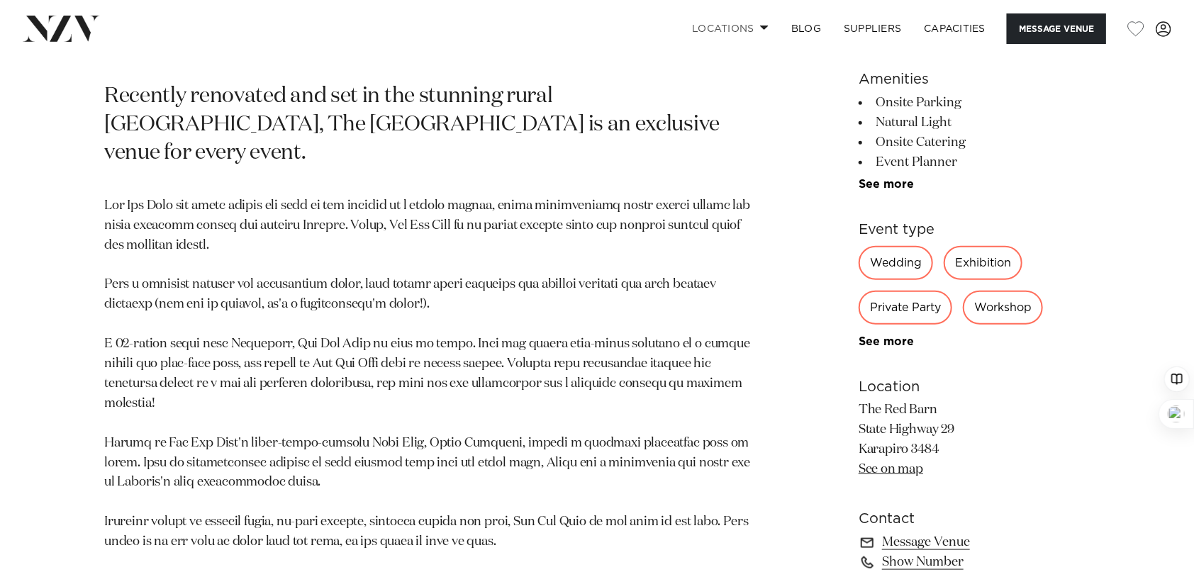
scroll to position [827, 0]
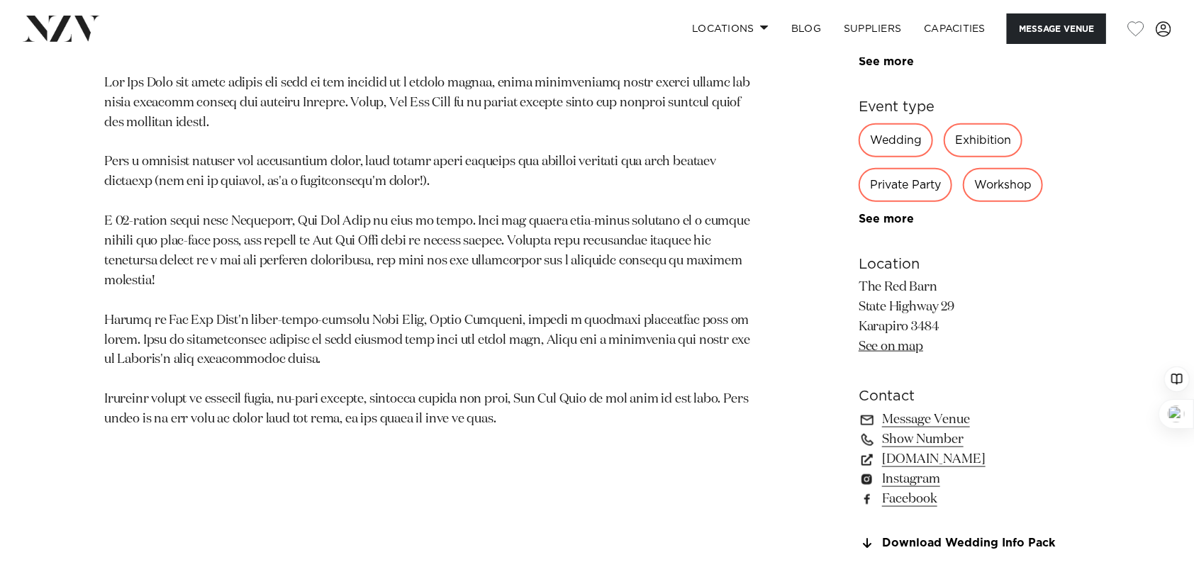
drag, startPoint x: 859, startPoint y: 302, endPoint x: 961, endPoint y: 328, distance: 104.7
click at [961, 328] on p "The Red Barn State Highway 29 Karapiro 3484 See on map" at bounding box center [973, 317] width 231 height 79
copy p "State Highway 29 Karapiro 3484"
click at [878, 343] on link "See on map" at bounding box center [890, 346] width 65 height 13
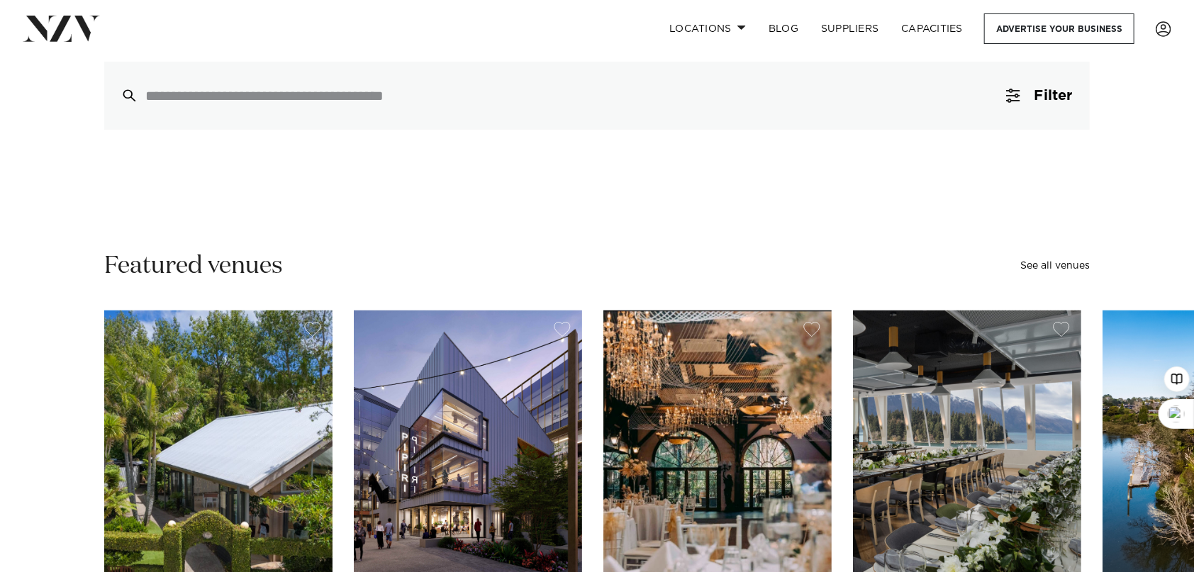
scroll to position [118, 0]
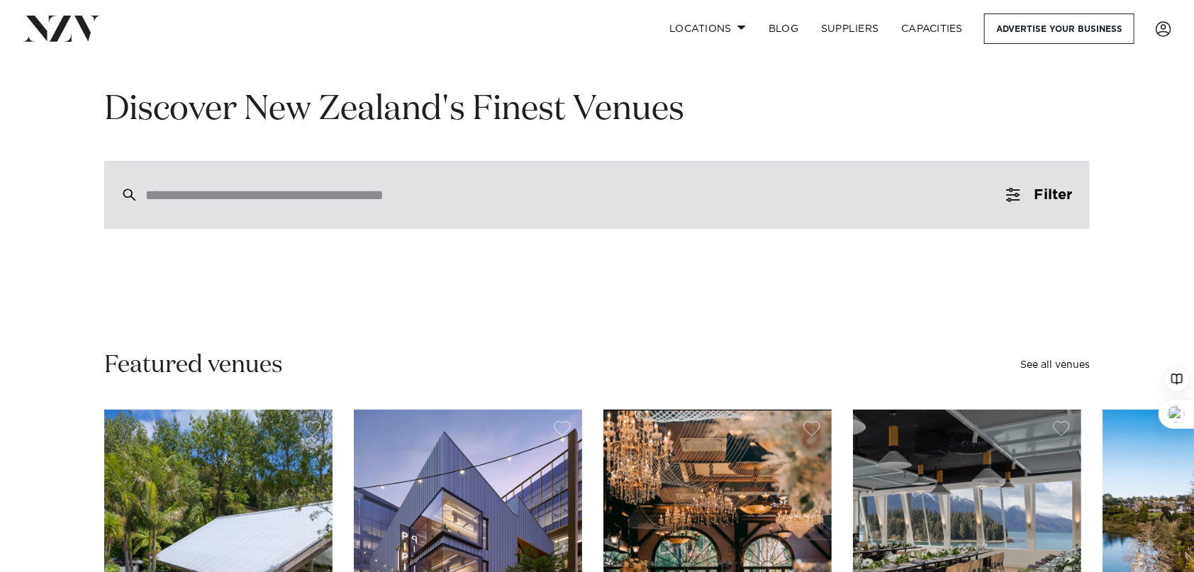
click at [380, 196] on input "search" at bounding box center [566, 195] width 843 height 16
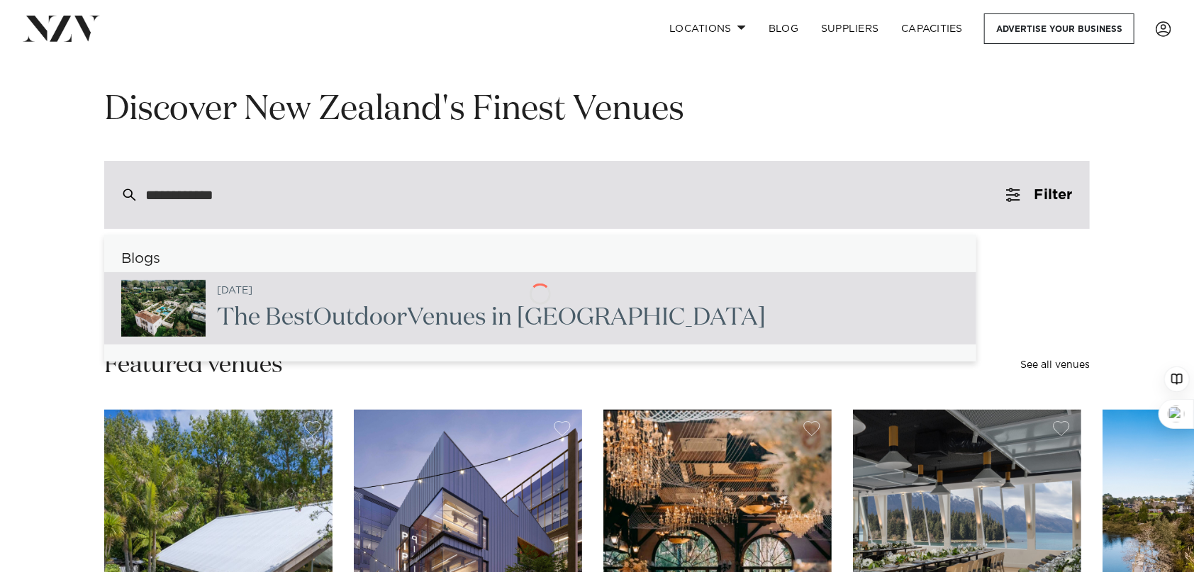
type input "**********"
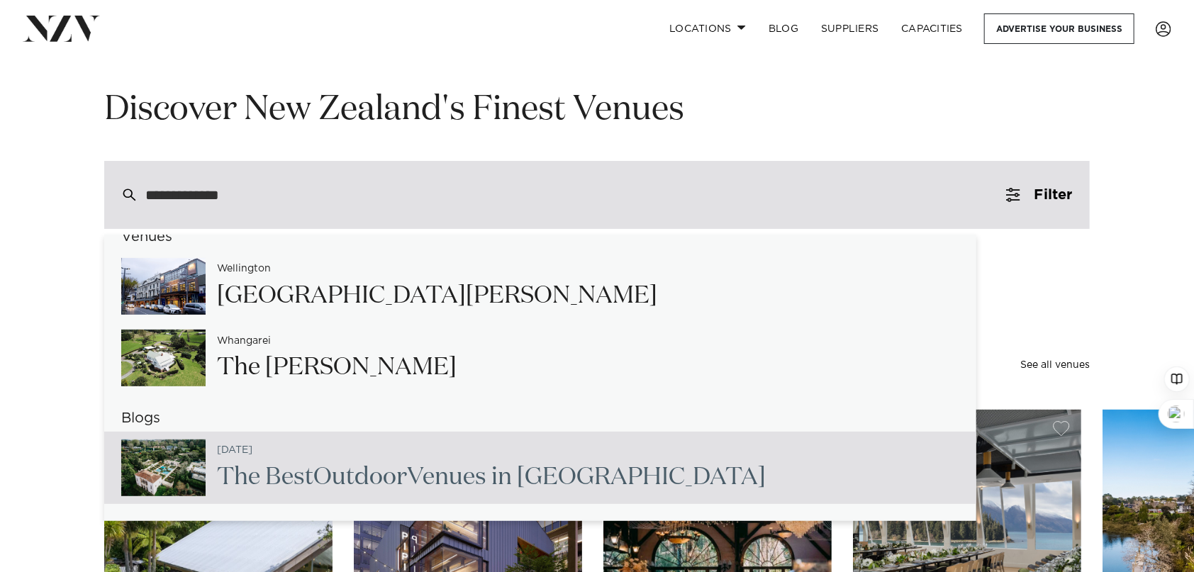
click at [367, 479] on span "Outdoor" at bounding box center [360, 477] width 94 height 24
type input "**********"
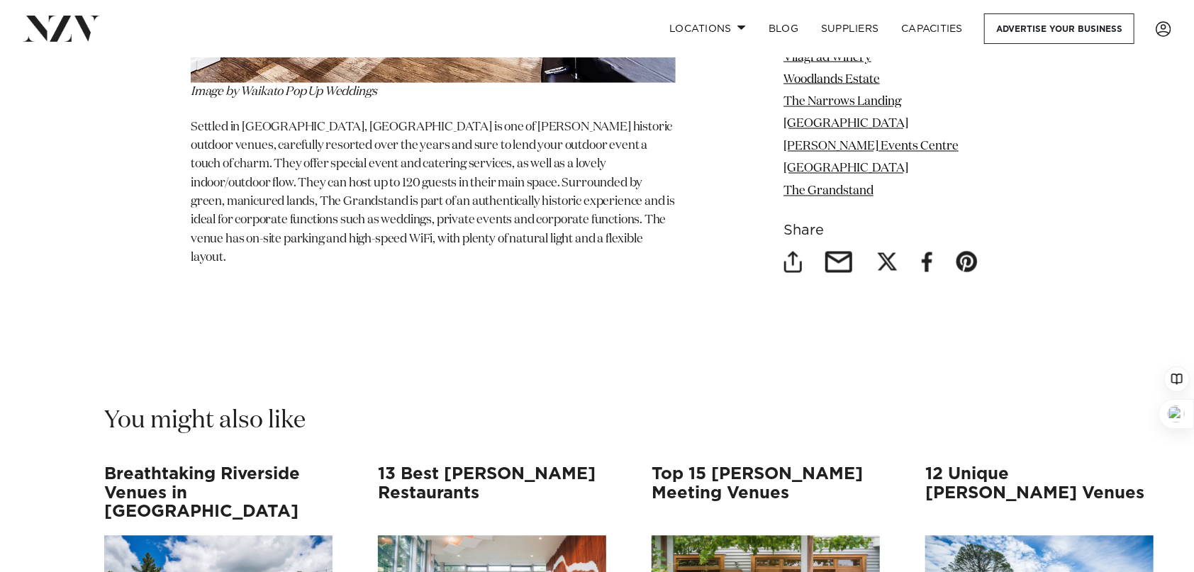
scroll to position [7444, 0]
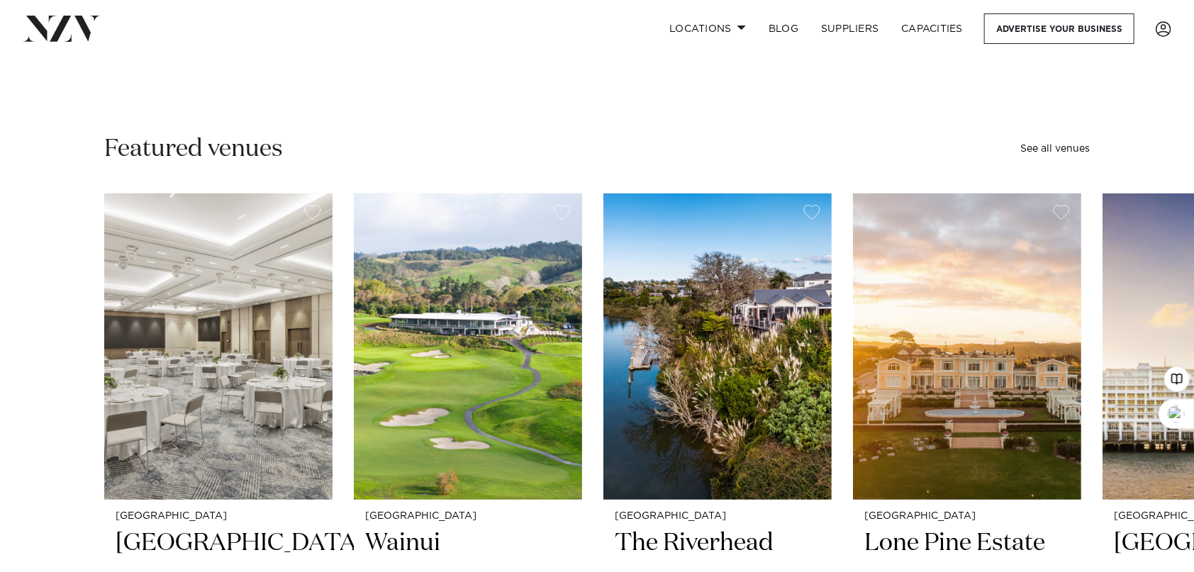
scroll to position [472, 0]
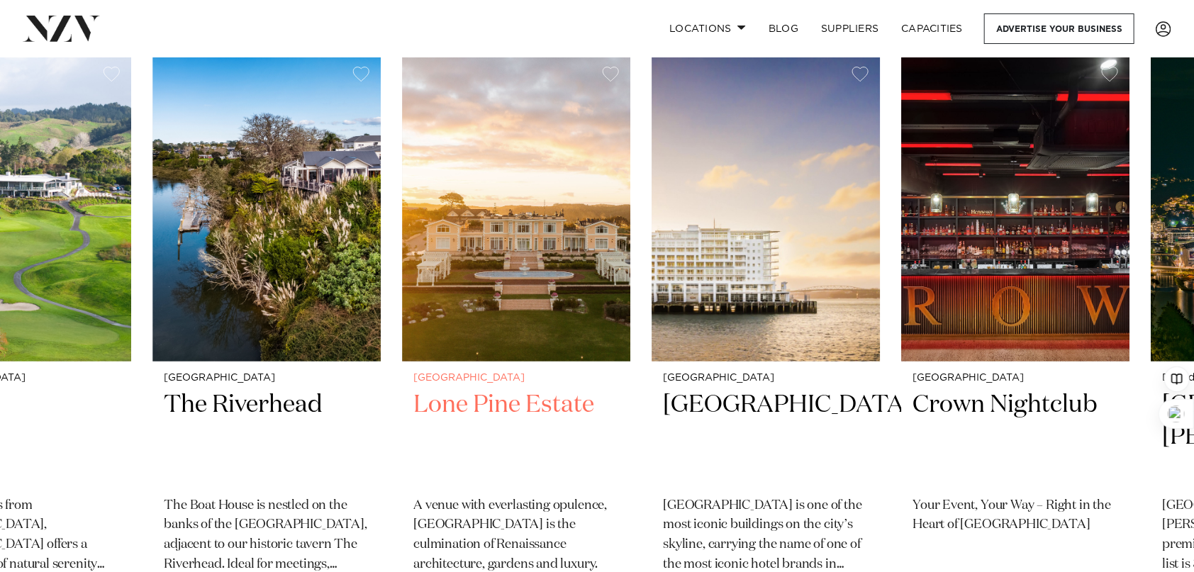
click at [561, 401] on link "[GEOGRAPHIC_DATA] [GEOGRAPHIC_DATA] A venue with everlasting opulence, [GEOGRAP…" at bounding box center [516, 366] width 228 height 622
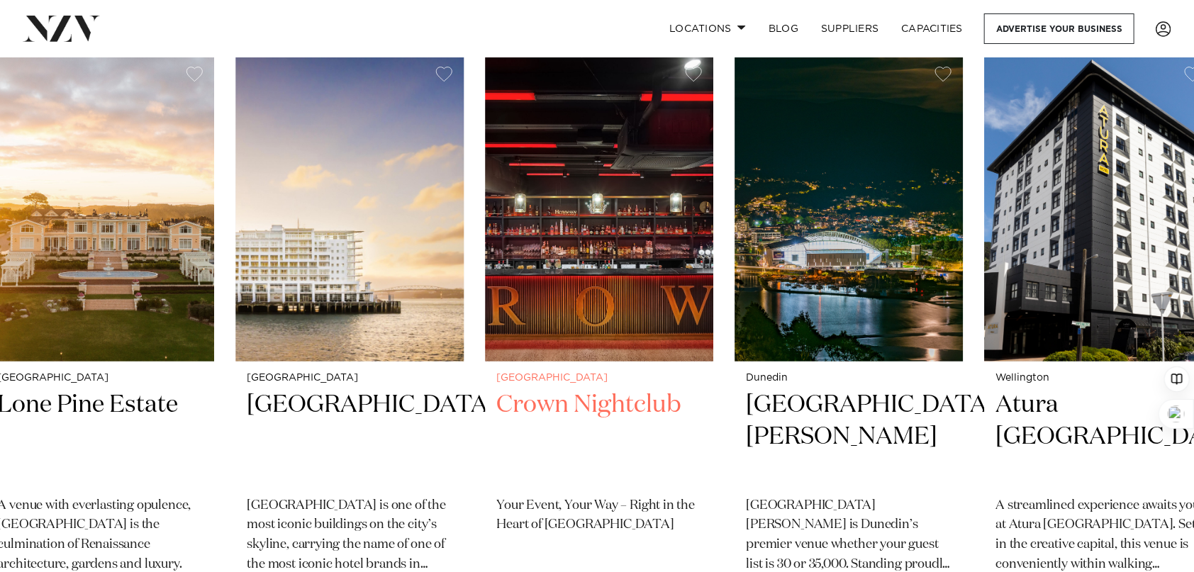
click at [561, 320] on img "6 / 48" at bounding box center [599, 208] width 228 height 306
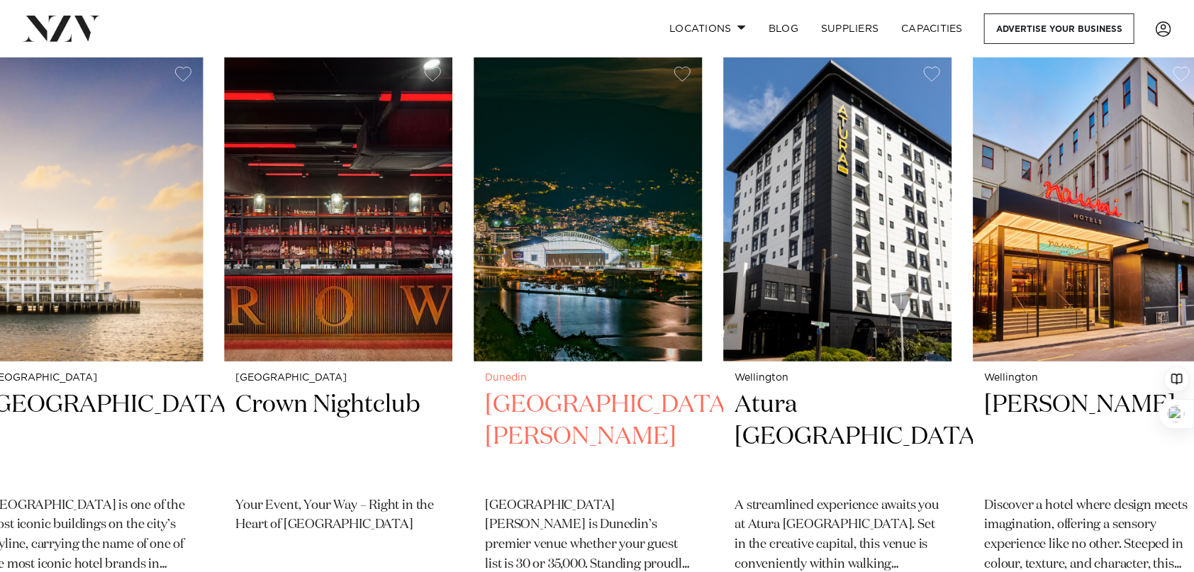
click at [625, 340] on img "7 / 48" at bounding box center [588, 208] width 228 height 306
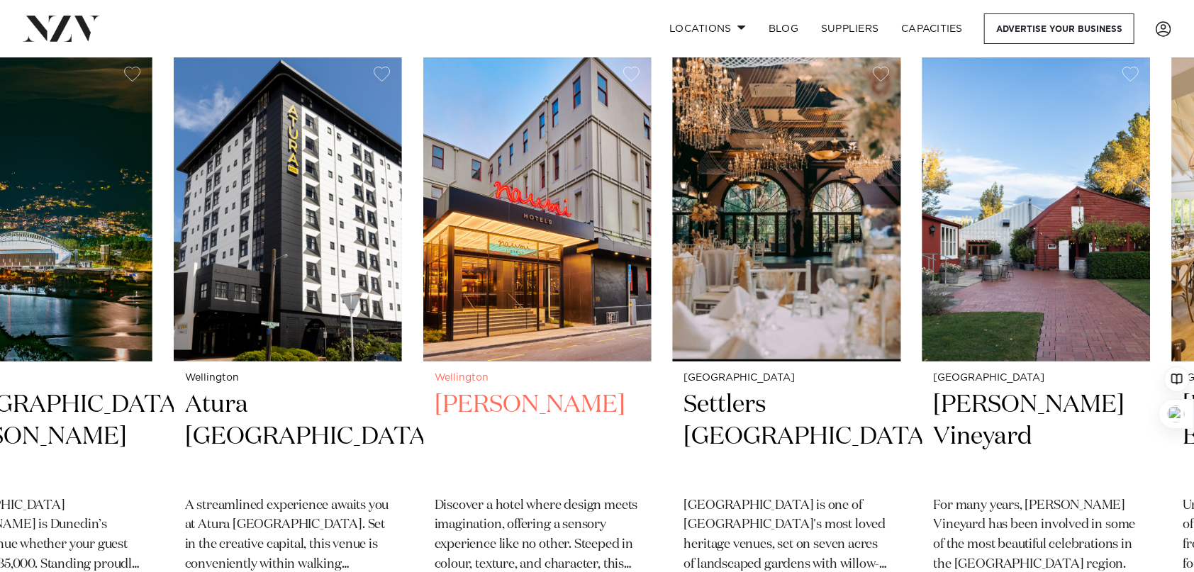
click at [0, 0] on slot "[GEOGRAPHIC_DATA] [GEOGRAPHIC_DATA] [GEOGRAPHIC_DATA] is a landmark of luxury i…" at bounding box center [0, 0] width 0 height 0
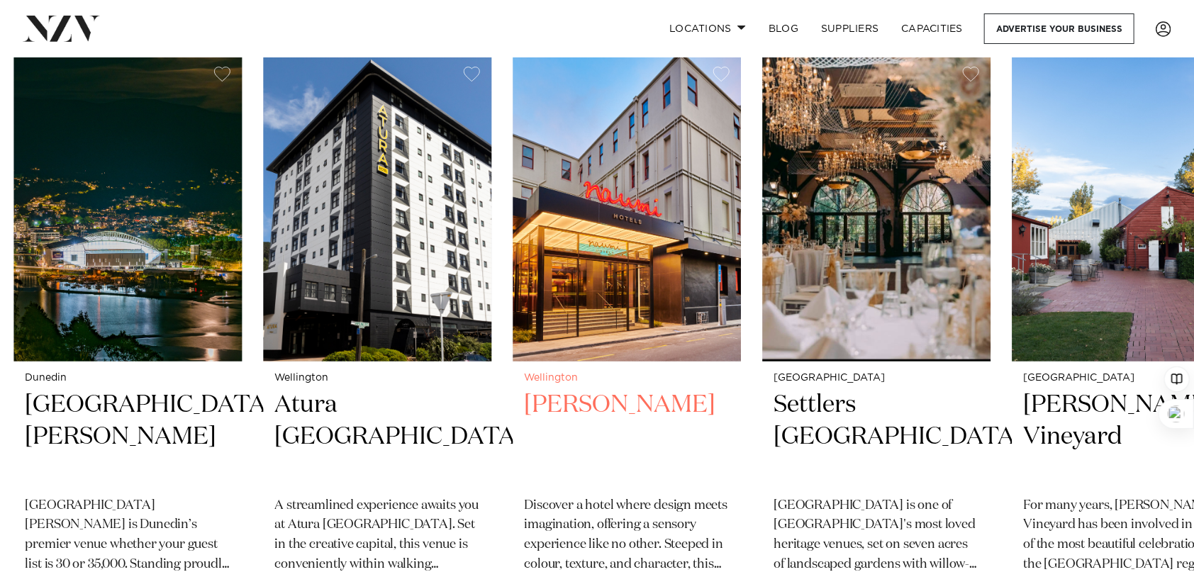
click at [626, 316] on img "9 / 48" at bounding box center [627, 208] width 228 height 306
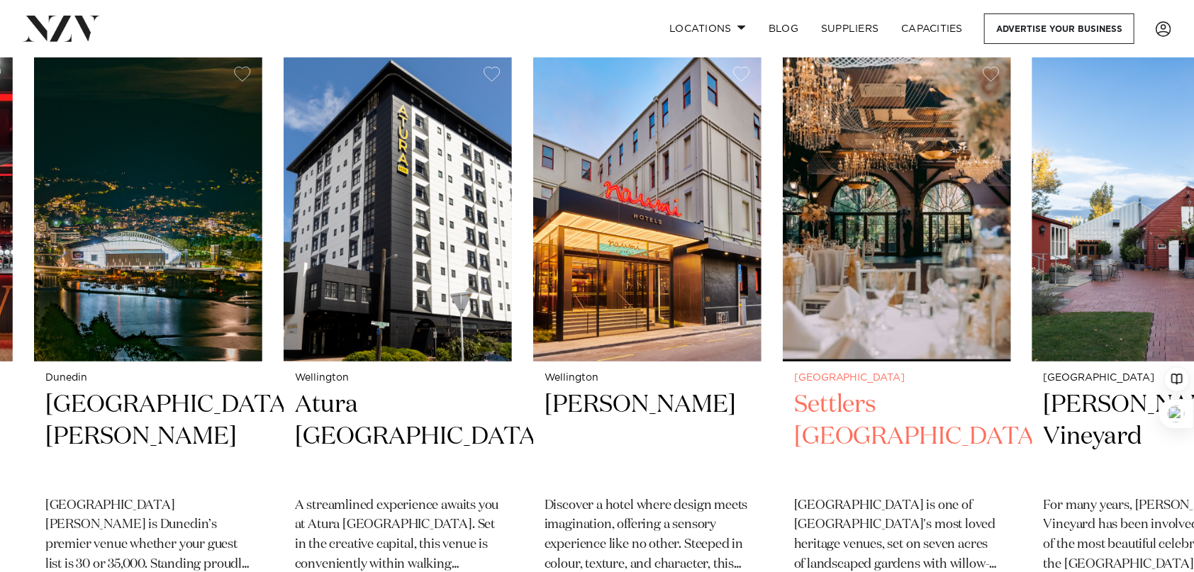
click at [783, 354] on img "10 / 48" at bounding box center [897, 208] width 228 height 306
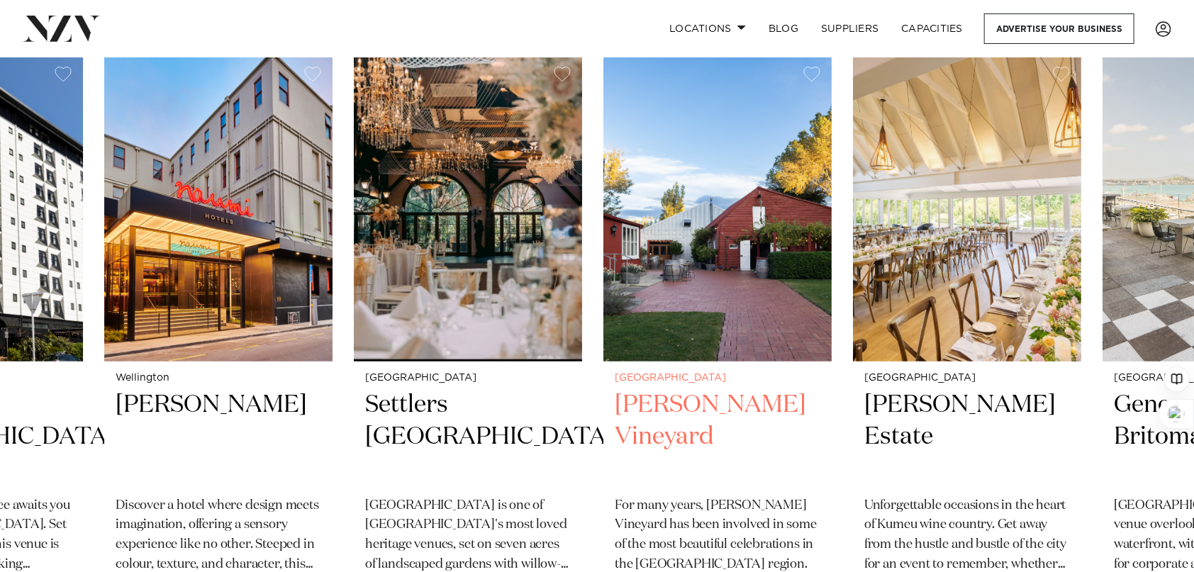
click at [737, 405] on h2 "[PERSON_NAME] Vineyard" at bounding box center [718, 437] width 206 height 96
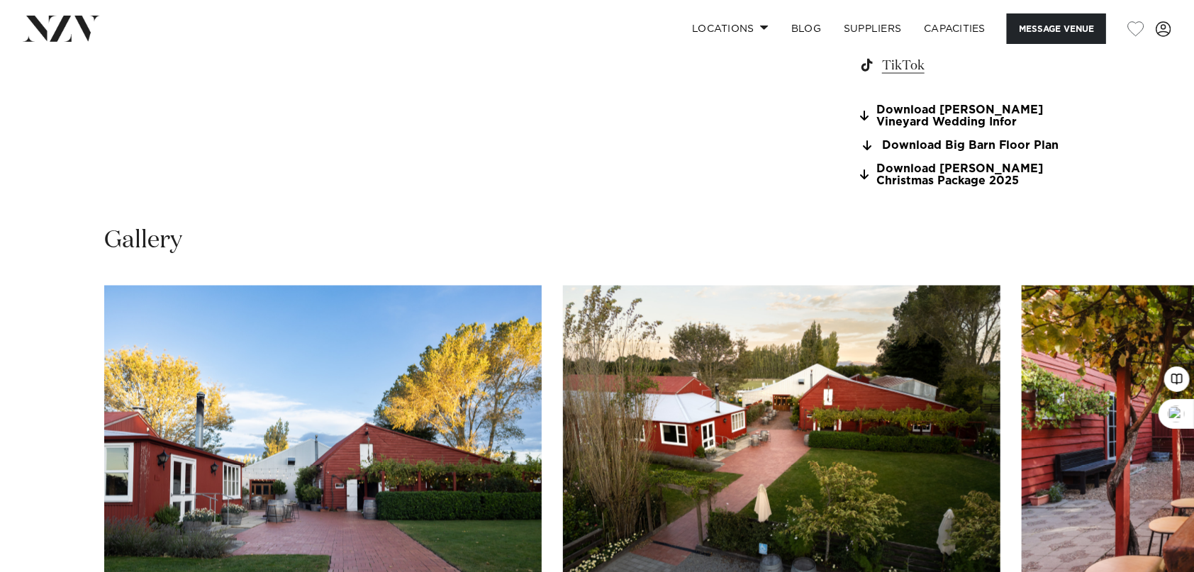
scroll to position [1418, 0]
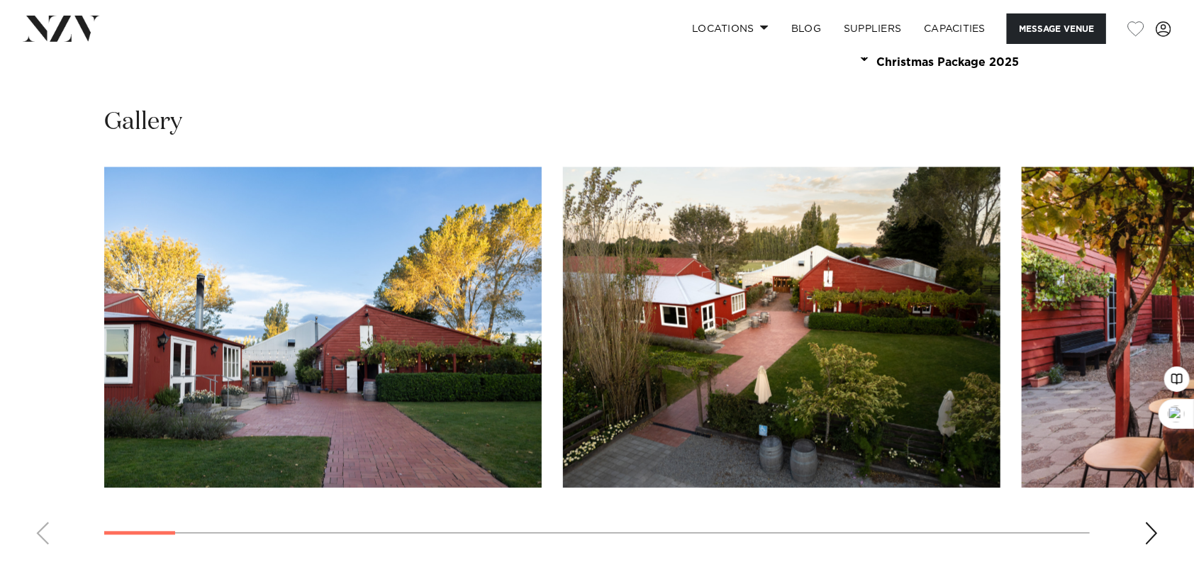
click at [1150, 533] on div "Next slide" at bounding box center [1151, 533] width 14 height 23
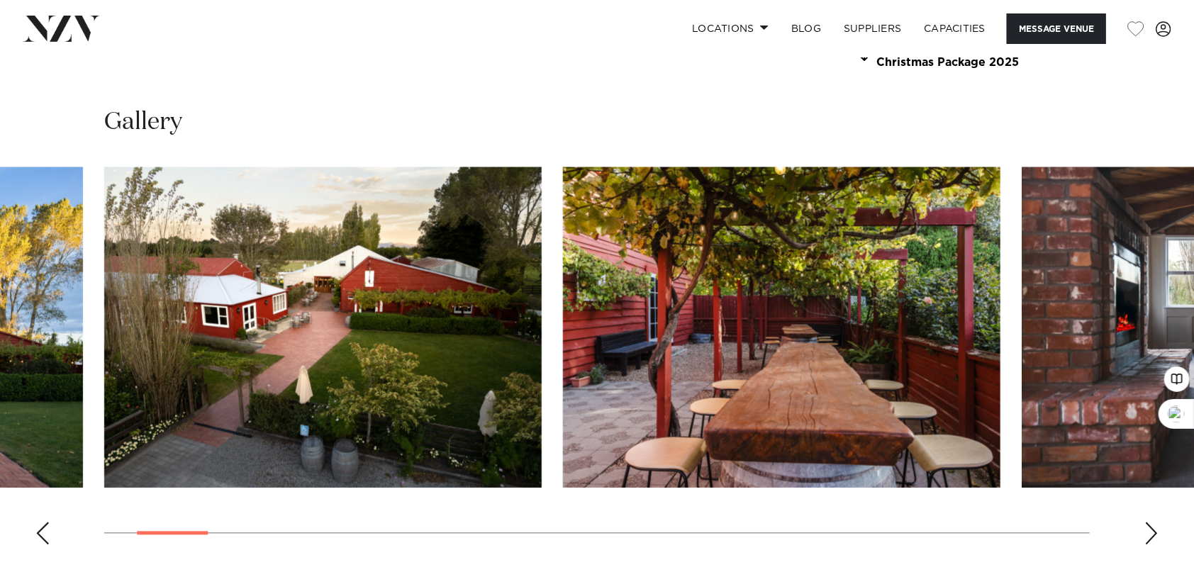
click at [1146, 535] on div "Next slide" at bounding box center [1151, 533] width 14 height 23
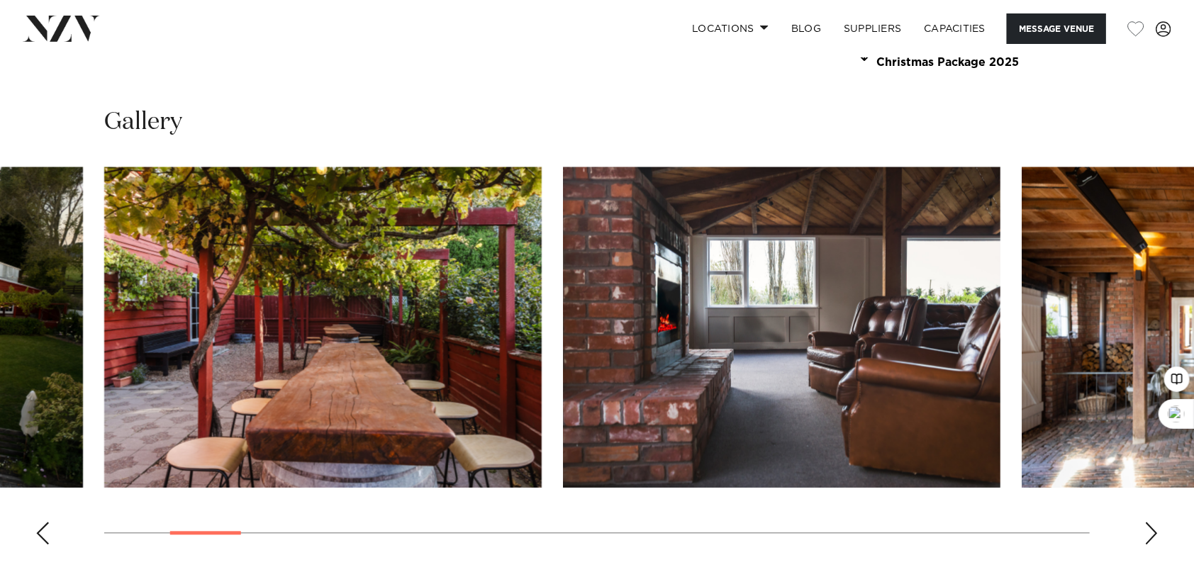
click at [1146, 535] on div "Next slide" at bounding box center [1151, 533] width 14 height 23
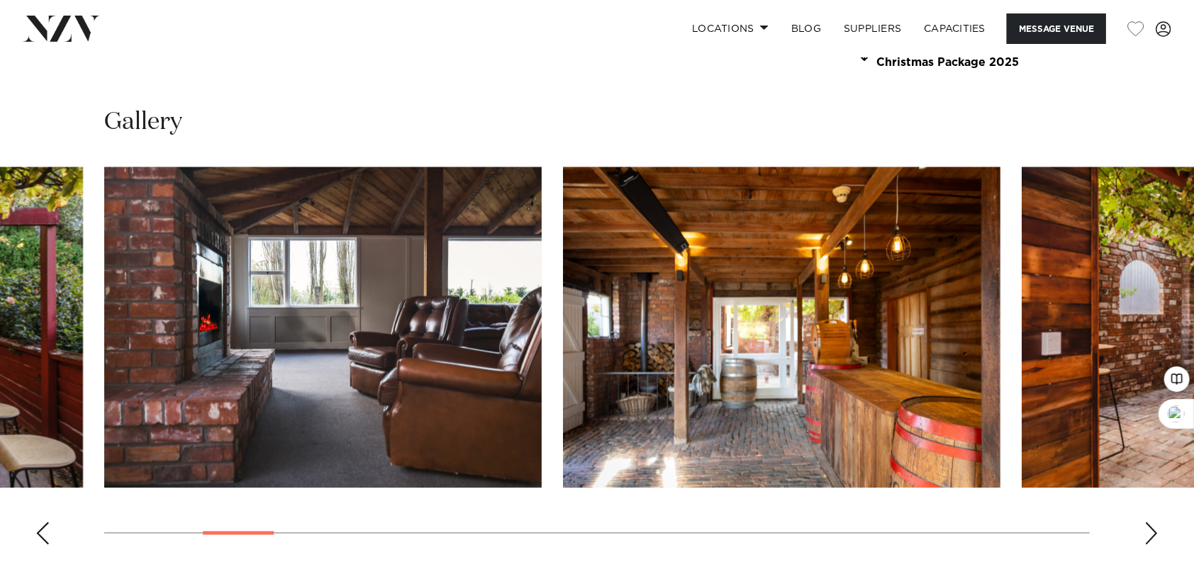
click at [1146, 535] on div "Next slide" at bounding box center [1151, 533] width 14 height 23
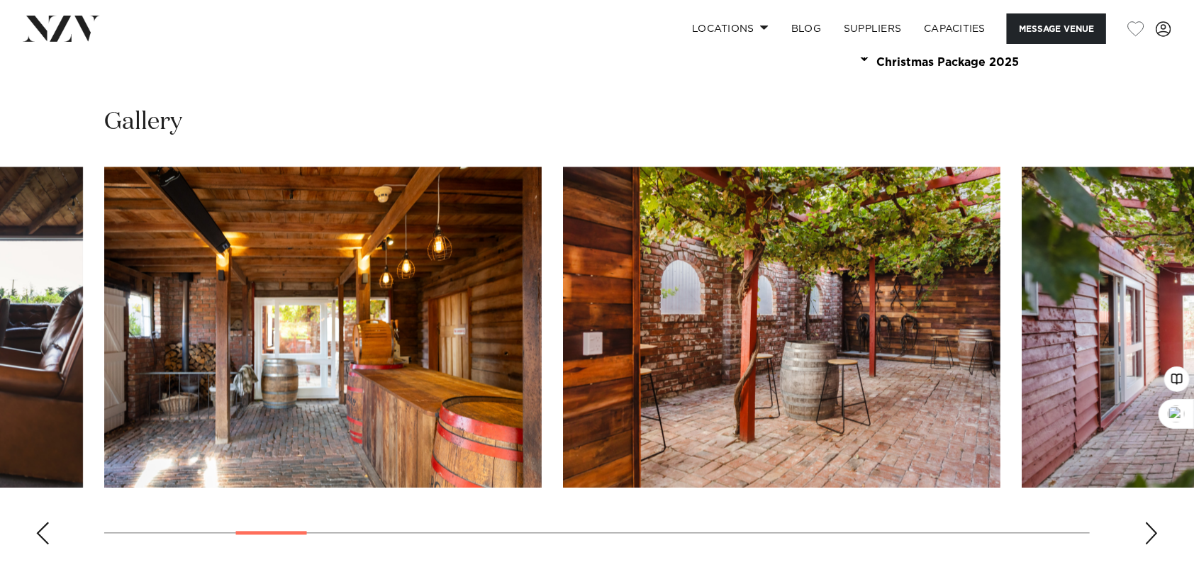
click at [1146, 535] on div "Next slide" at bounding box center [1151, 533] width 14 height 23
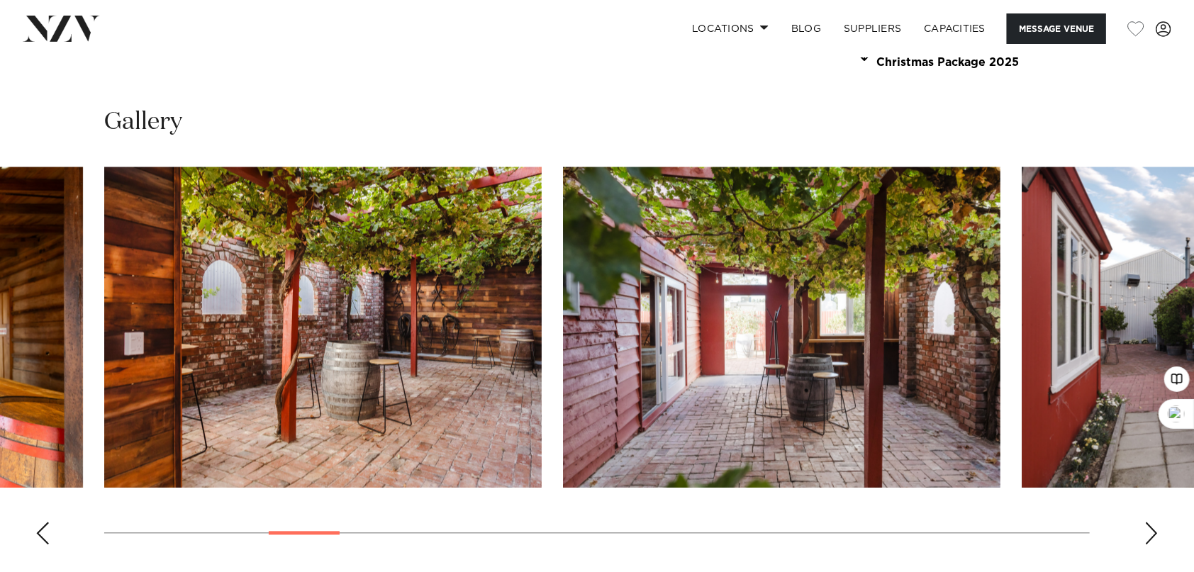
click at [1146, 535] on div "Next slide" at bounding box center [1151, 533] width 14 height 23
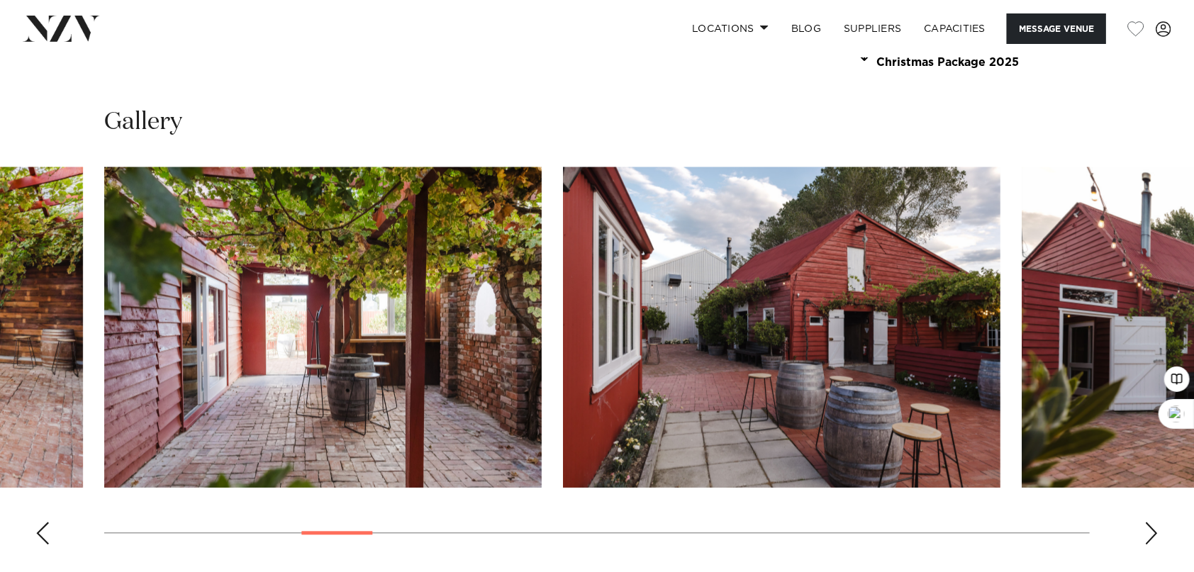
click at [1146, 535] on div "Next slide" at bounding box center [1151, 533] width 14 height 23
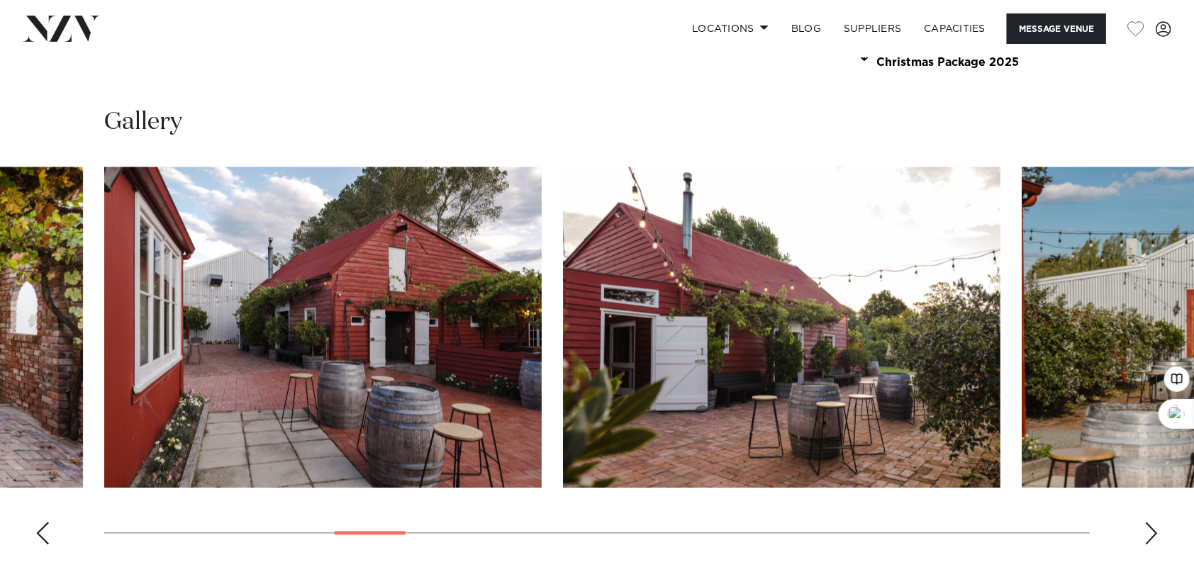
click at [1146, 535] on div "Next slide" at bounding box center [1151, 533] width 14 height 23
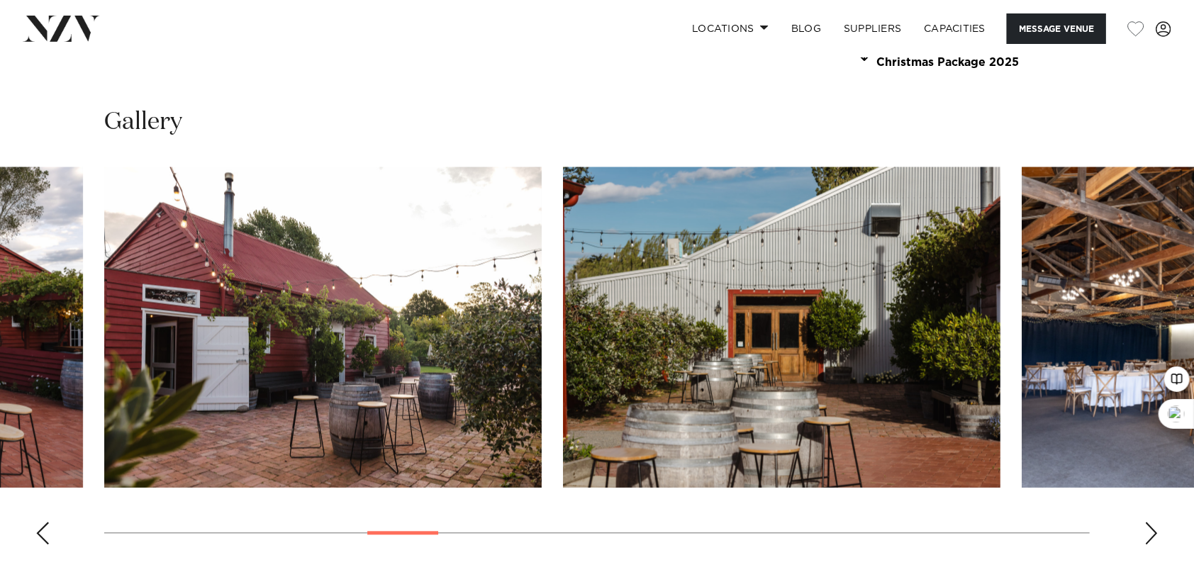
click at [1146, 535] on div "Next slide" at bounding box center [1151, 533] width 14 height 23
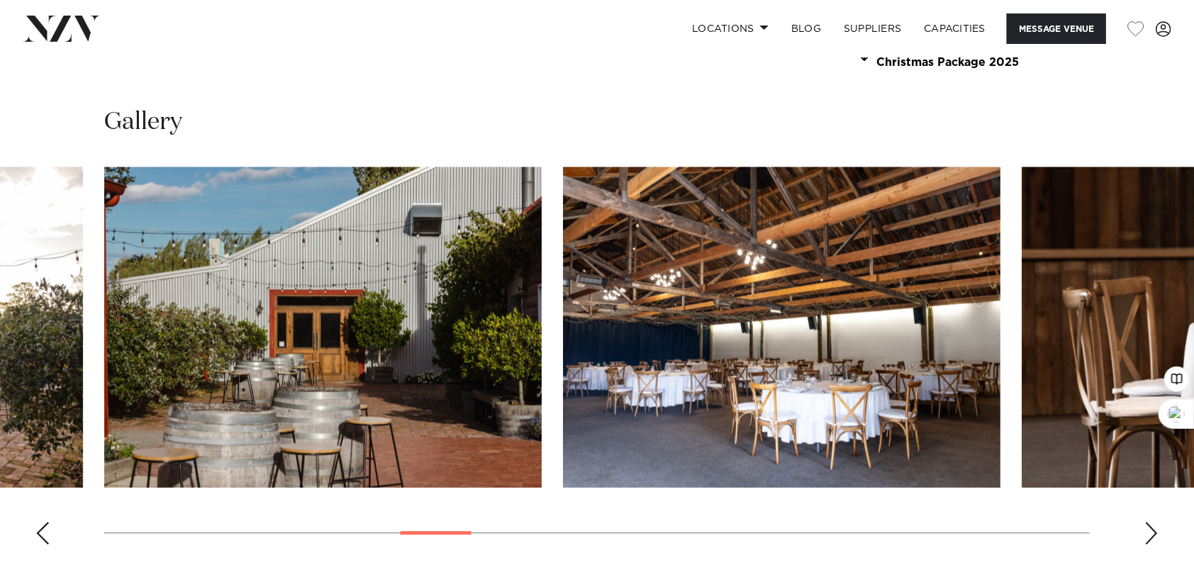
click at [1146, 535] on div "Next slide" at bounding box center [1151, 533] width 14 height 23
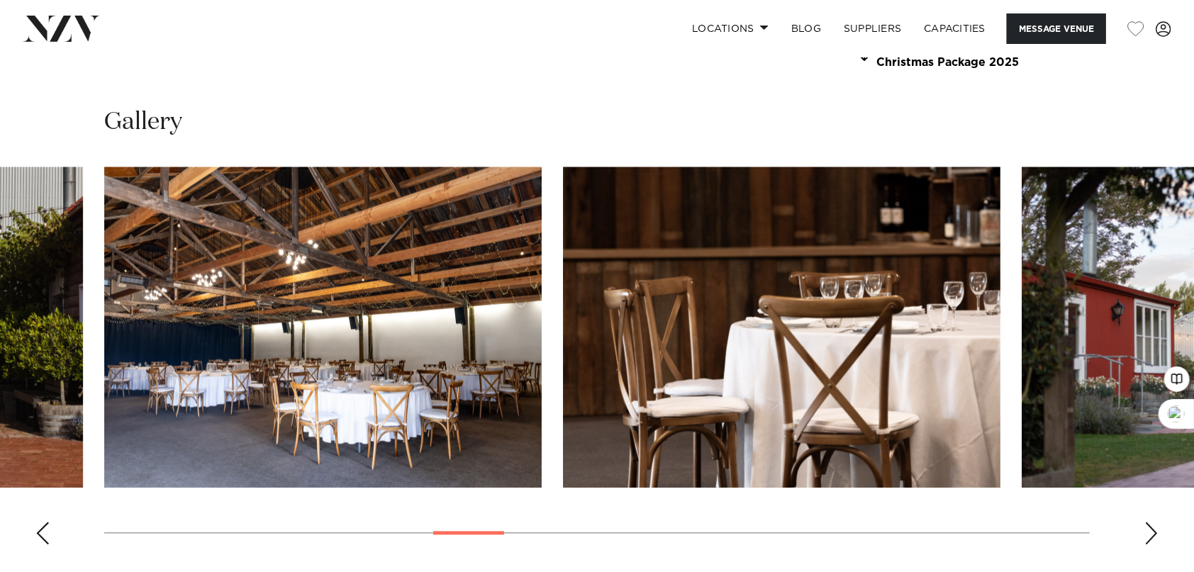
click at [1146, 535] on div "Next slide" at bounding box center [1151, 533] width 14 height 23
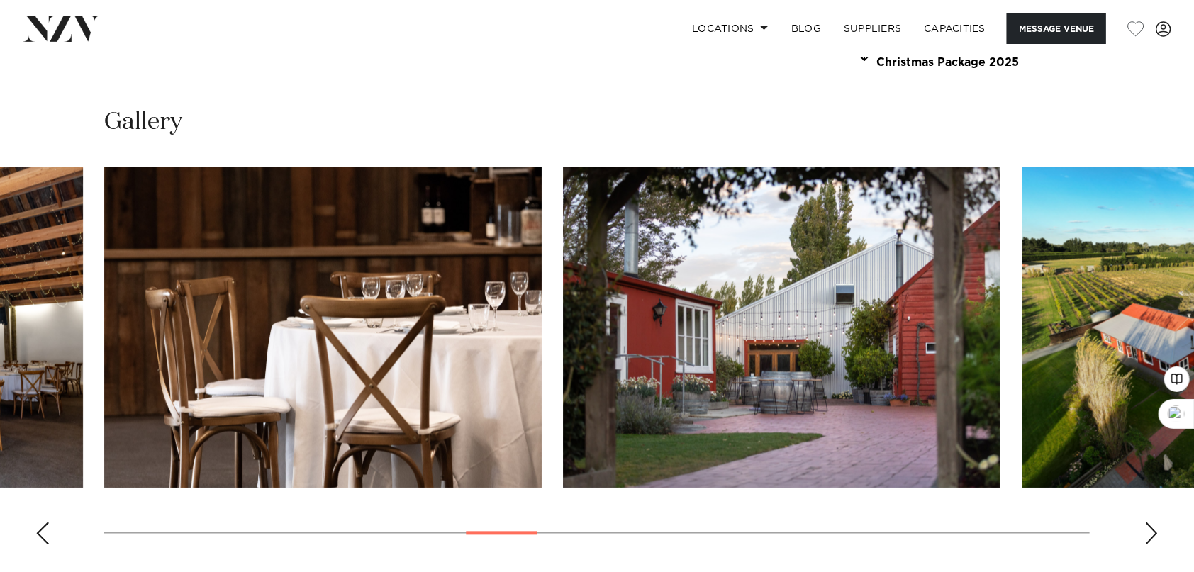
click at [1146, 535] on div "Next slide" at bounding box center [1151, 533] width 14 height 23
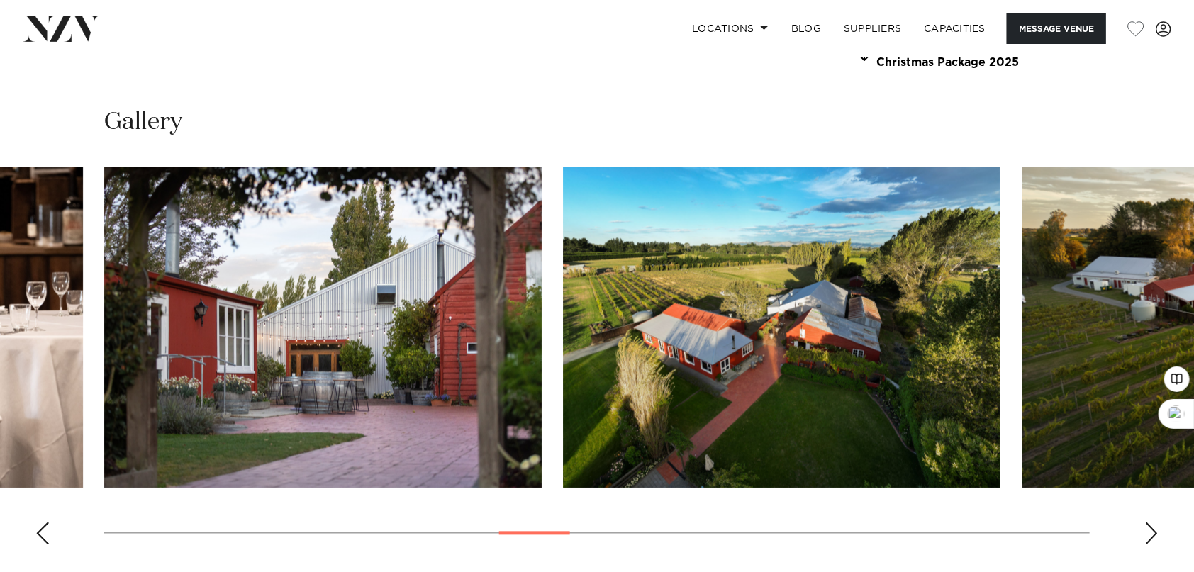
click at [1147, 537] on div "Next slide" at bounding box center [1151, 533] width 14 height 23
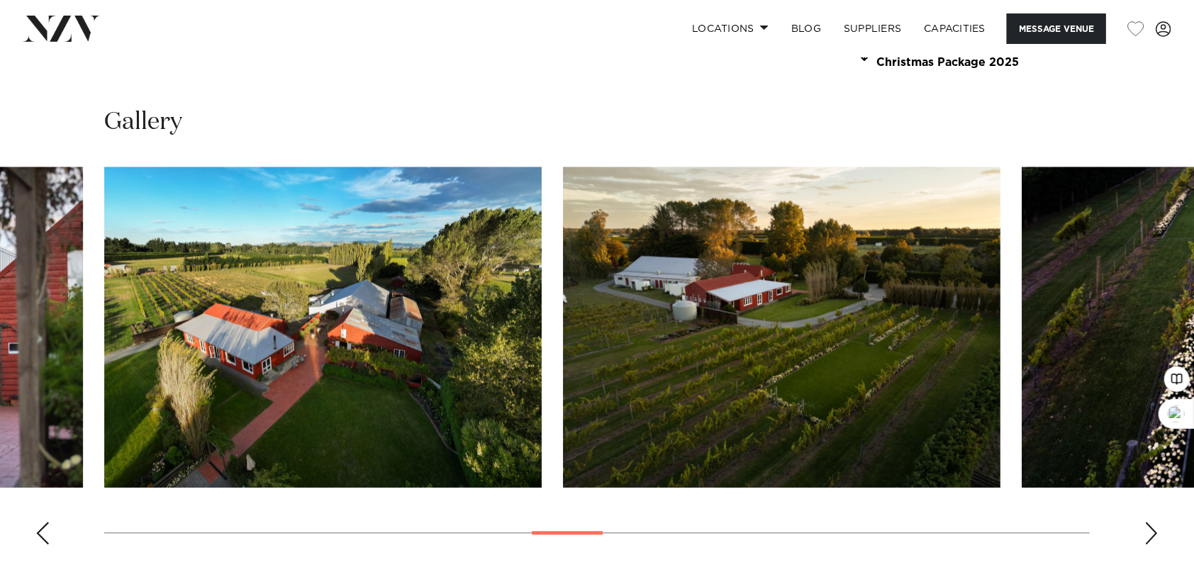
click at [1147, 537] on div "Next slide" at bounding box center [1151, 533] width 14 height 23
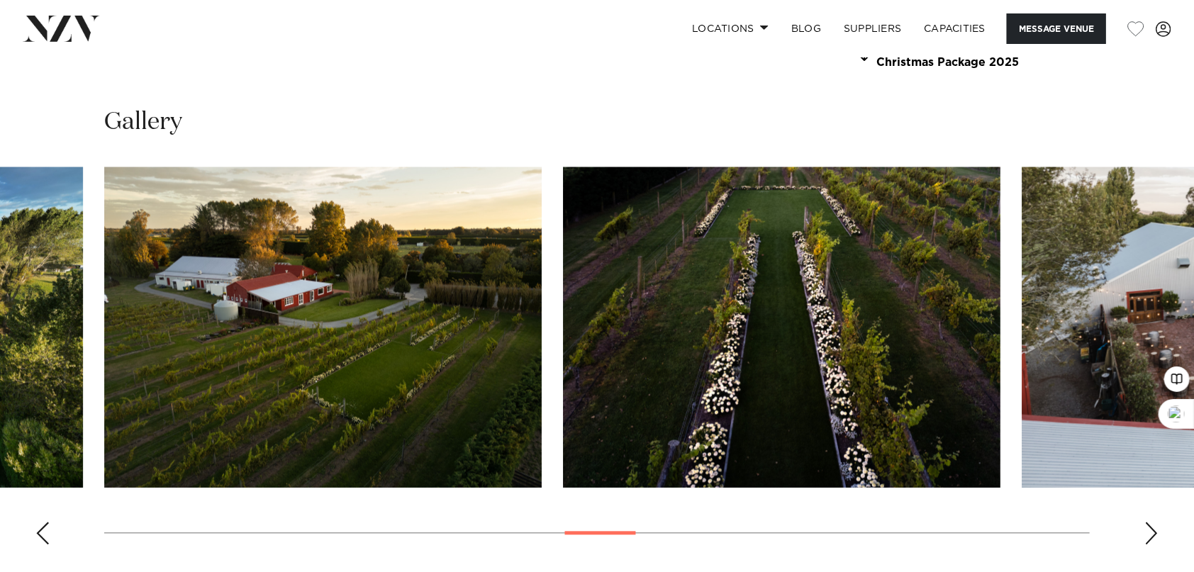
click at [1147, 537] on div "Next slide" at bounding box center [1151, 533] width 14 height 23
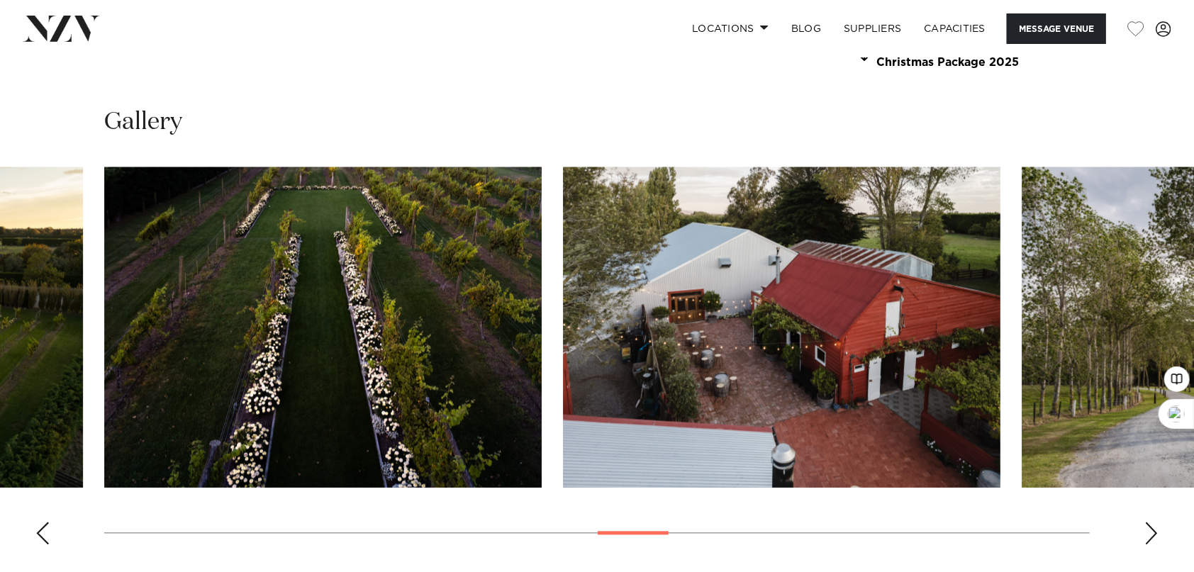
click at [1147, 537] on div "Next slide" at bounding box center [1151, 533] width 14 height 23
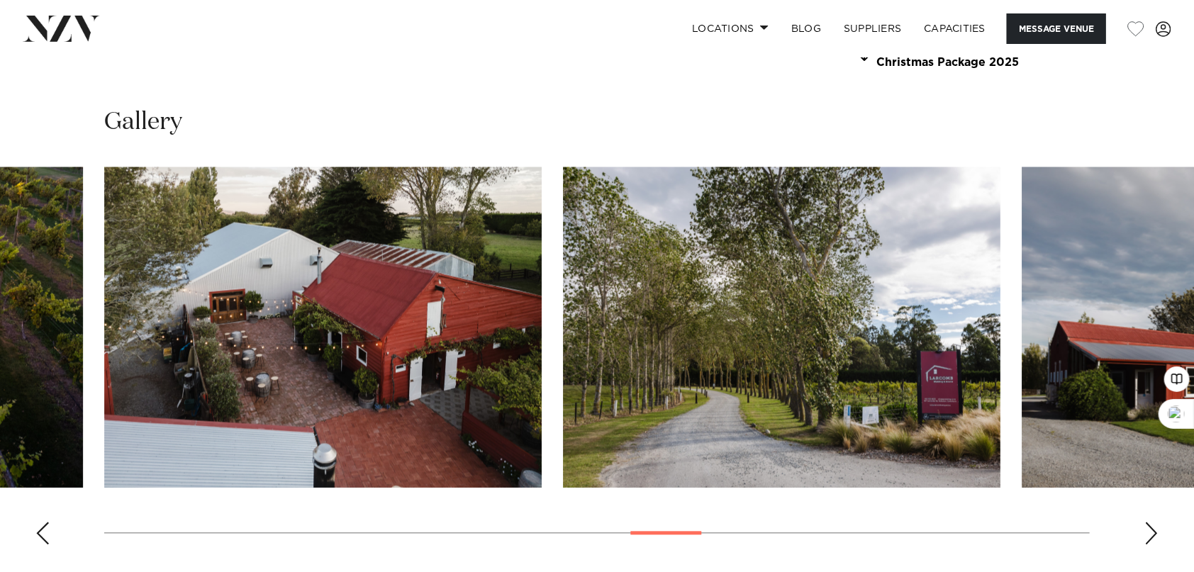
click at [1147, 537] on div "Next slide" at bounding box center [1151, 533] width 14 height 23
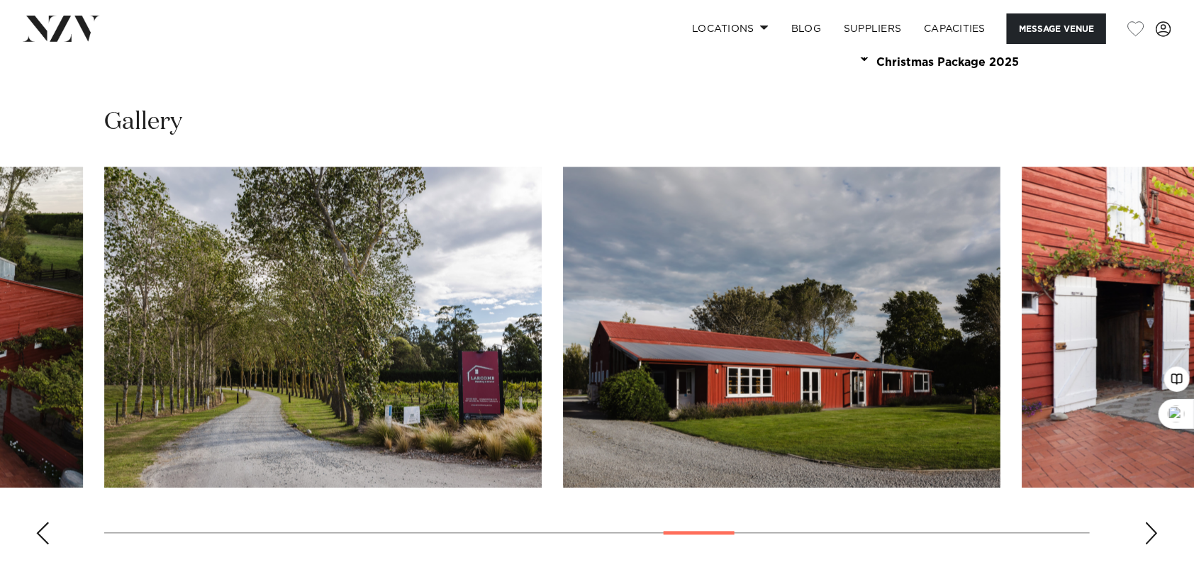
click at [1147, 537] on div "Next slide" at bounding box center [1151, 533] width 14 height 23
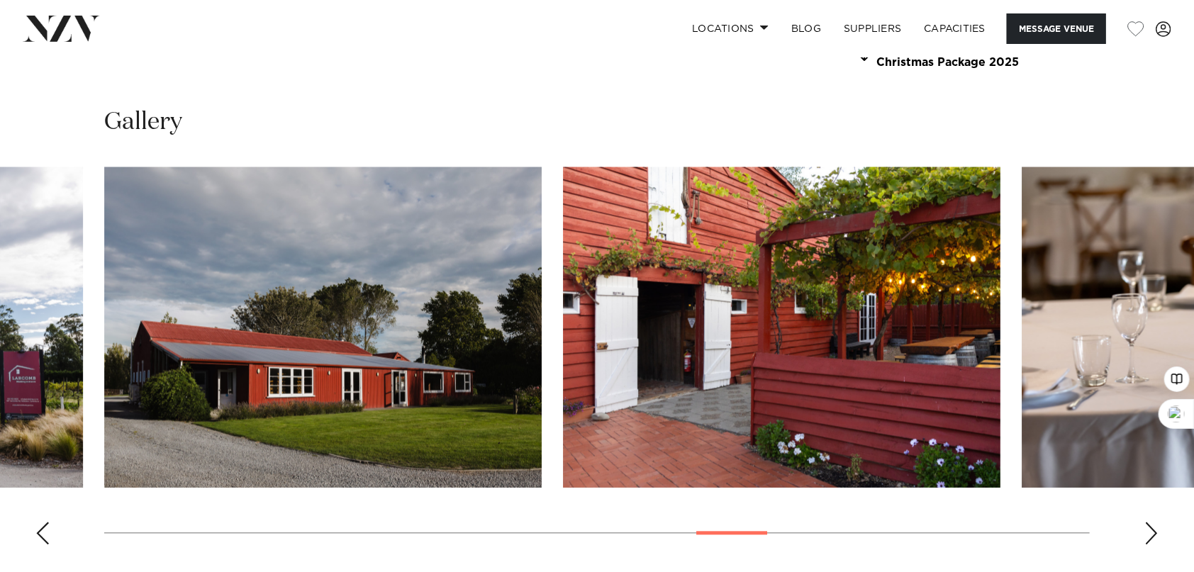
click at [1147, 537] on div "Next slide" at bounding box center [1151, 533] width 14 height 23
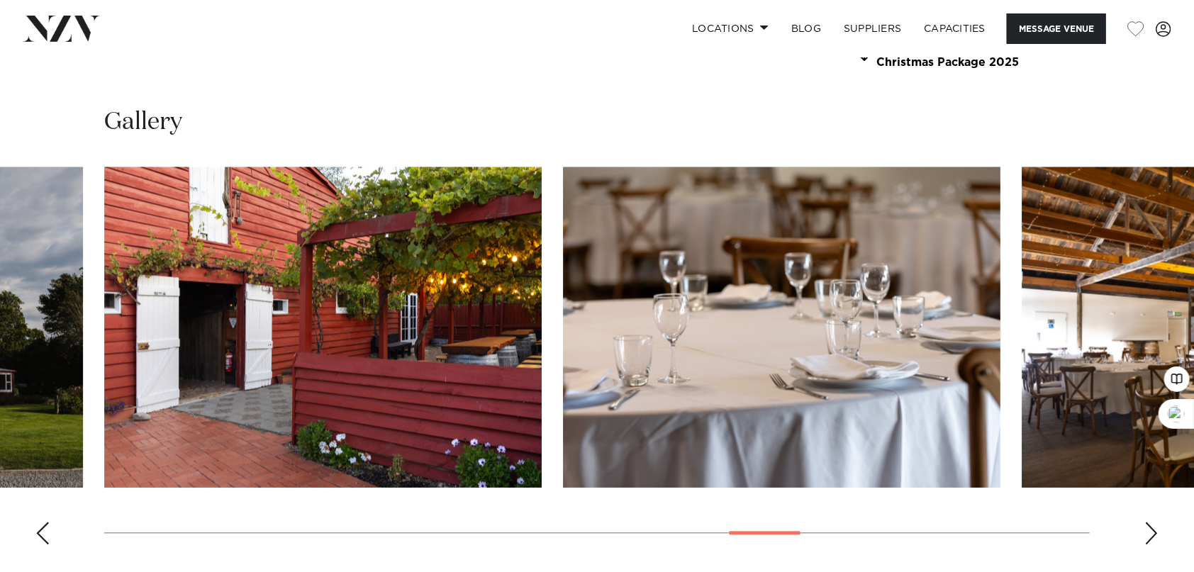
click at [1147, 537] on div "Next slide" at bounding box center [1151, 533] width 14 height 23
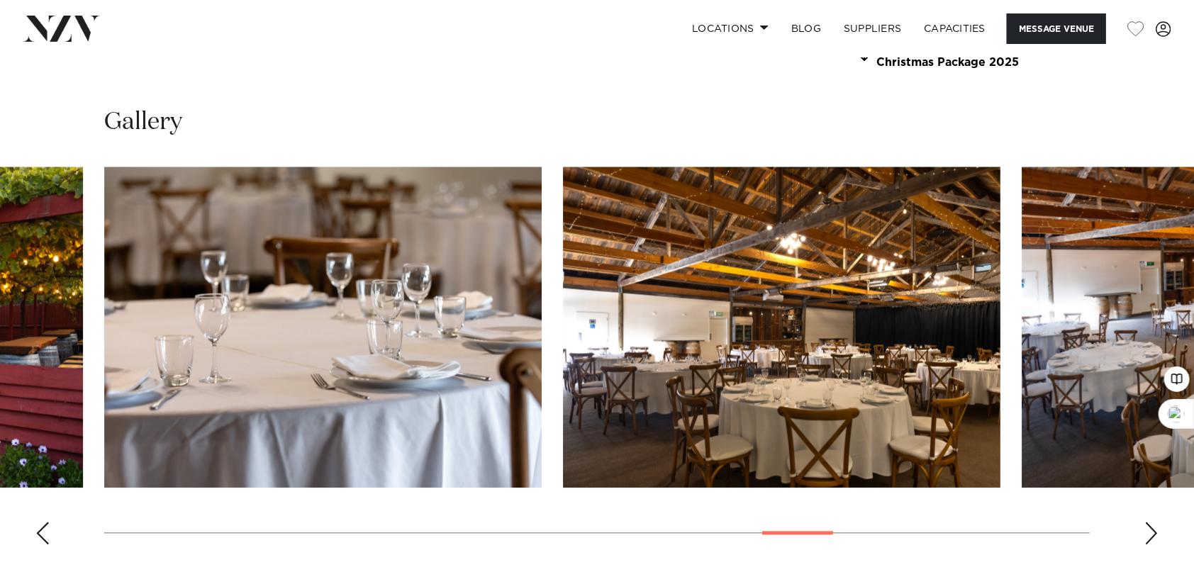
click at [1147, 537] on div "Next slide" at bounding box center [1151, 533] width 14 height 23
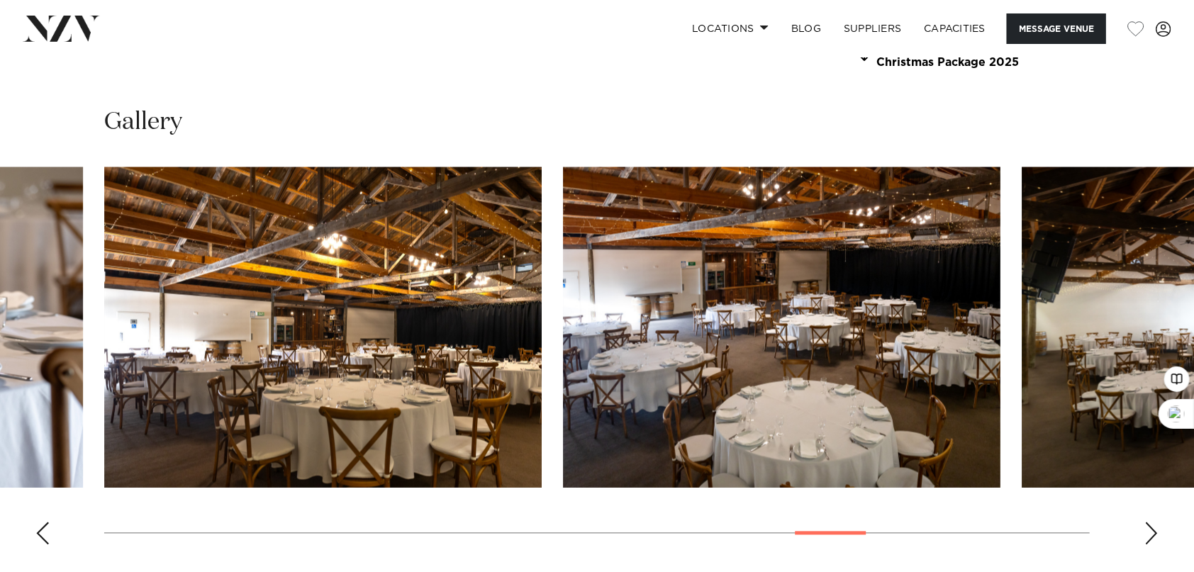
click at [1147, 537] on div "Next slide" at bounding box center [1151, 533] width 14 height 23
